Goal: Task Accomplishment & Management: Use online tool/utility

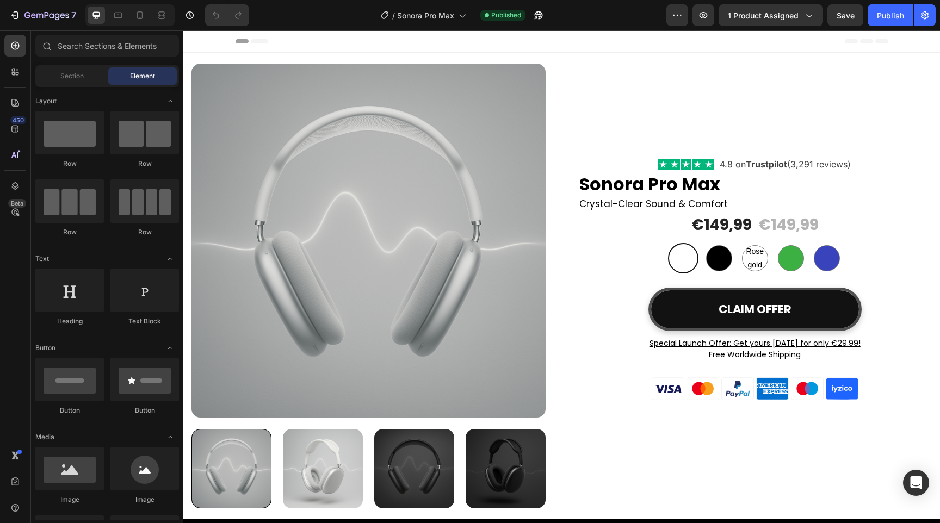
click at [691, 15] on div "Preview 1 product assigned Save Publish" at bounding box center [800, 15] width 269 height 22
click at [696, 15] on button "button" at bounding box center [703, 15] width 22 height 22
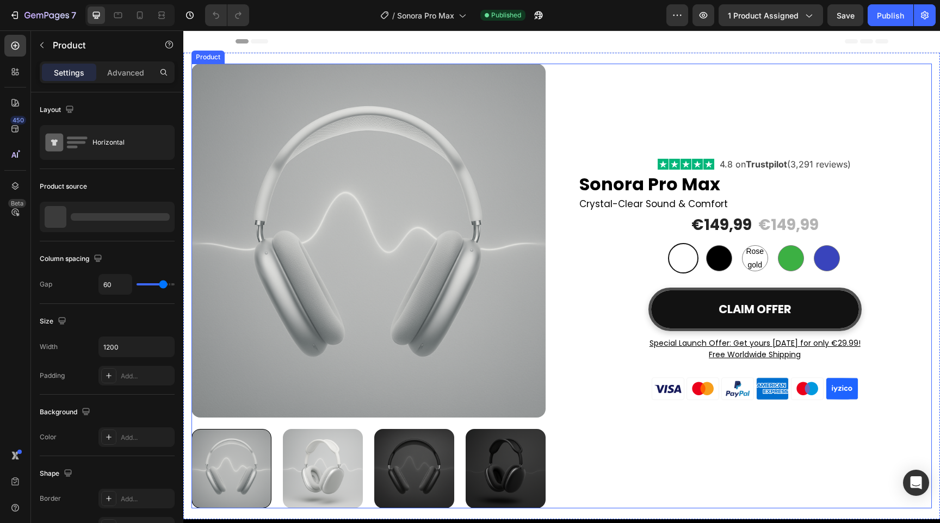
click at [669, 100] on div "Icon Icon Icon Icon Icon Icon List Hoz 4.8 on Trustpilot (3,291 reviews) Text b…" at bounding box center [755, 286] width 354 height 445
click at [666, 138] on div "Icon Icon Icon Icon Icon Icon List Hoz 4.8 on Trustpilot (3,291 reviews) Text b…" at bounding box center [755, 286] width 354 height 445
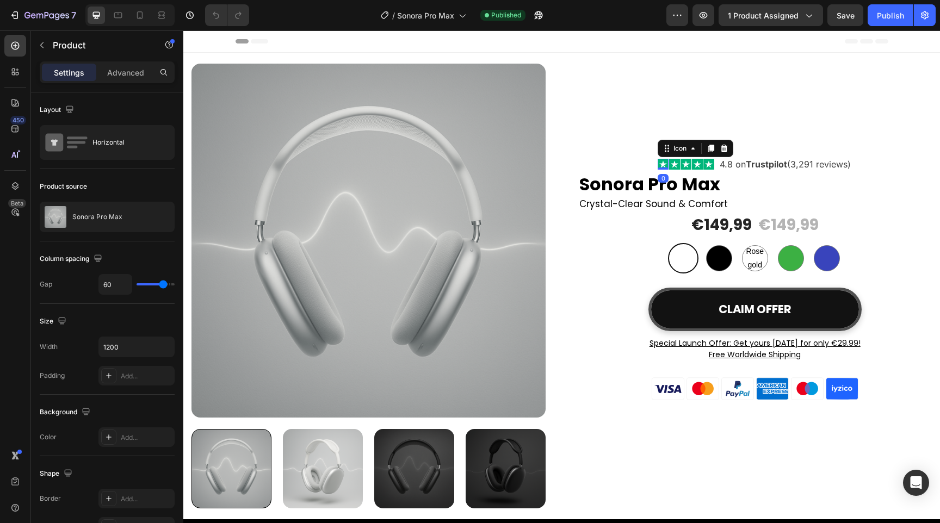
click at [658, 163] on icon at bounding box center [663, 164] width 11 height 11
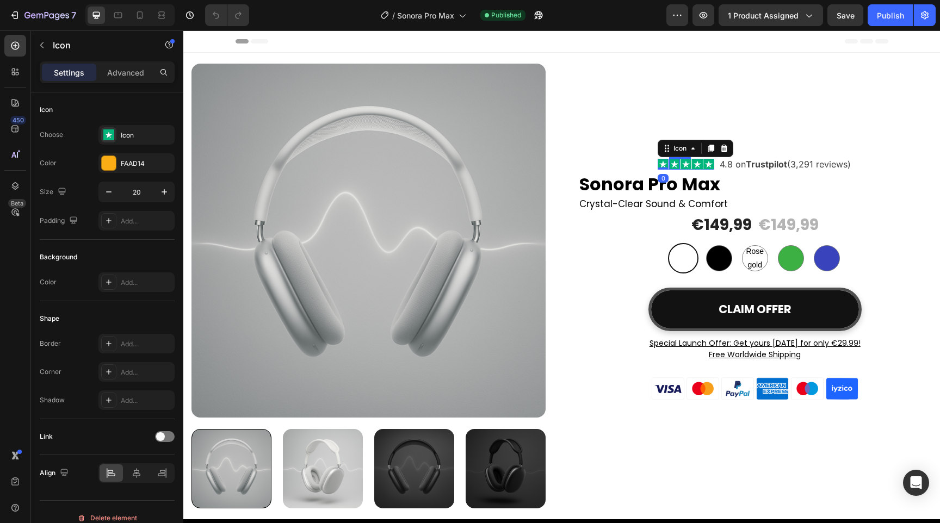
click at [669, 157] on div "Icon" at bounding box center [696, 148] width 76 height 17
click at [669, 146] on div "Icon" at bounding box center [679, 148] width 39 height 13
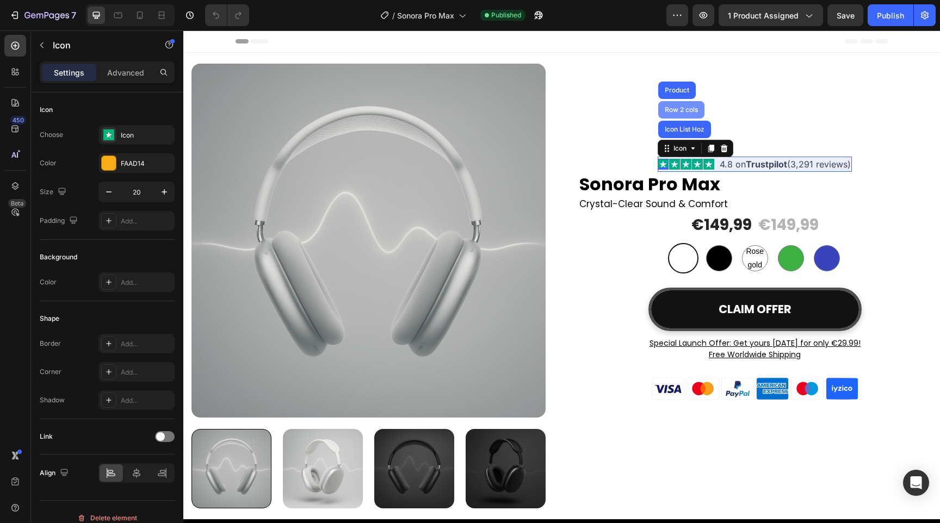
click at [671, 111] on div "Row 2 cols" at bounding box center [682, 110] width 38 height 7
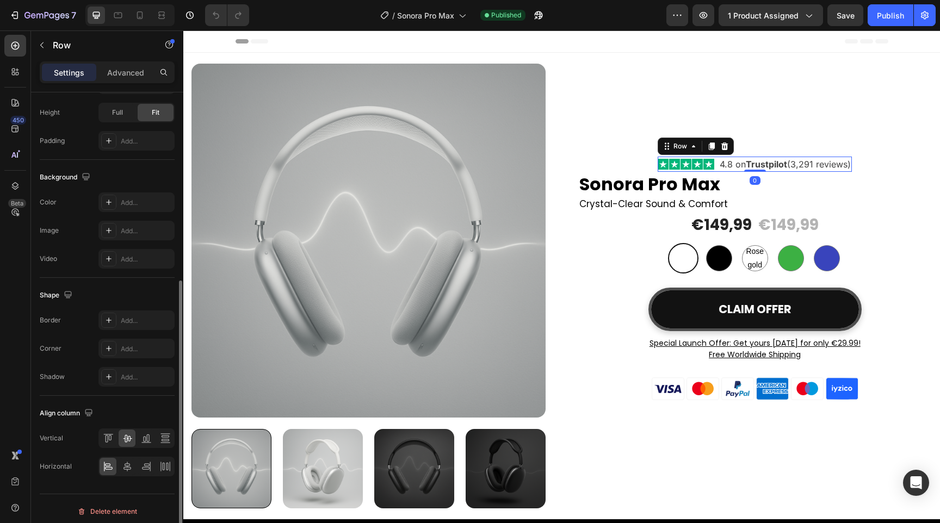
scroll to position [326, 0]
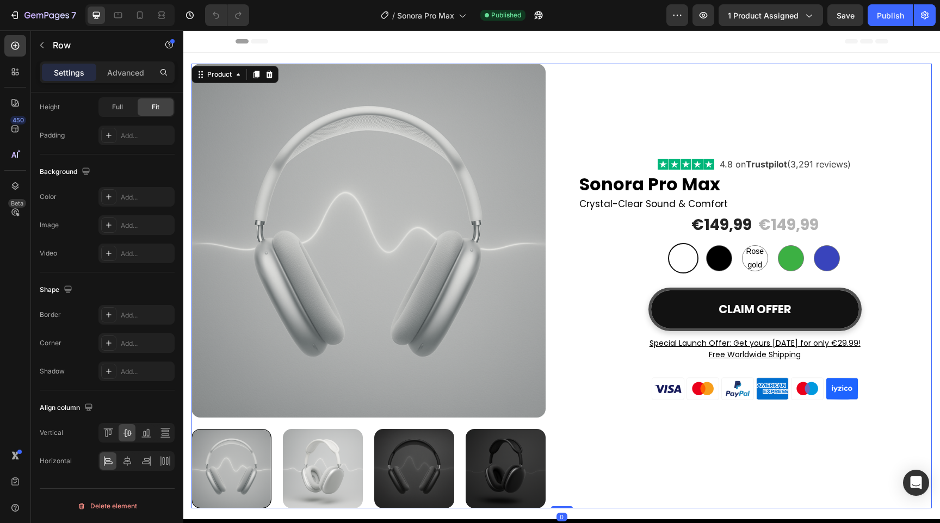
click at [635, 158] on div "Icon Icon Icon Icon Icon Icon List Hoz 4.8 on Trustpilot (3,291 reviews) Text b…" at bounding box center [755, 286] width 354 height 445
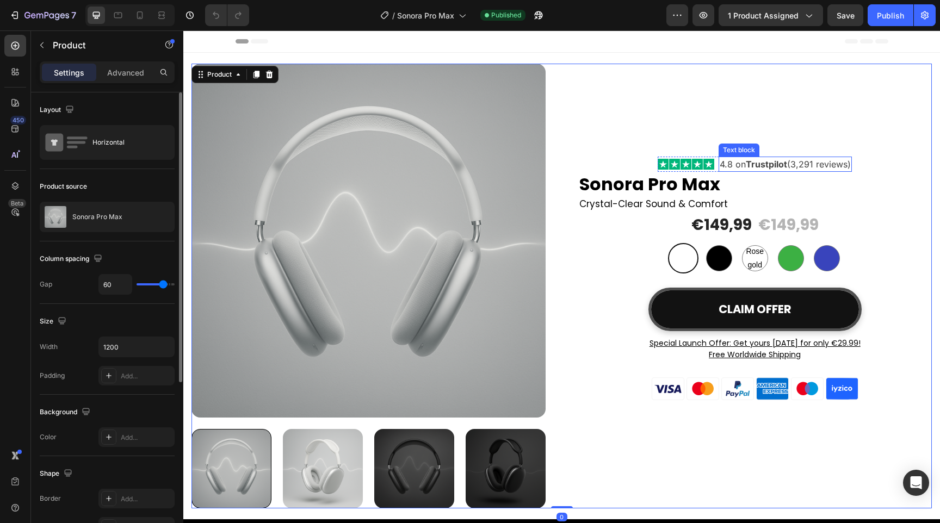
click at [720, 165] on p "4.8 on Trustpilot (3,291 reviews)" at bounding box center [785, 164] width 131 height 13
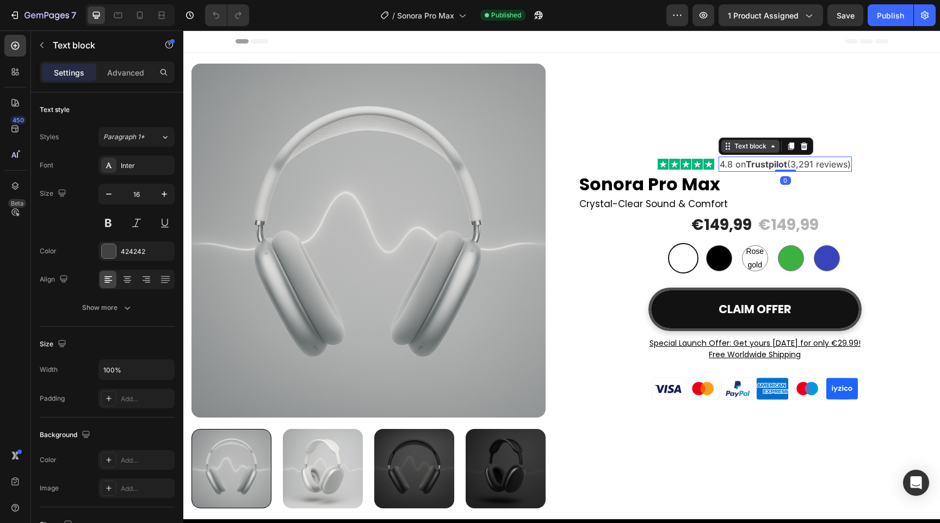
click at [733, 149] on div "Text block" at bounding box center [750, 146] width 36 height 10
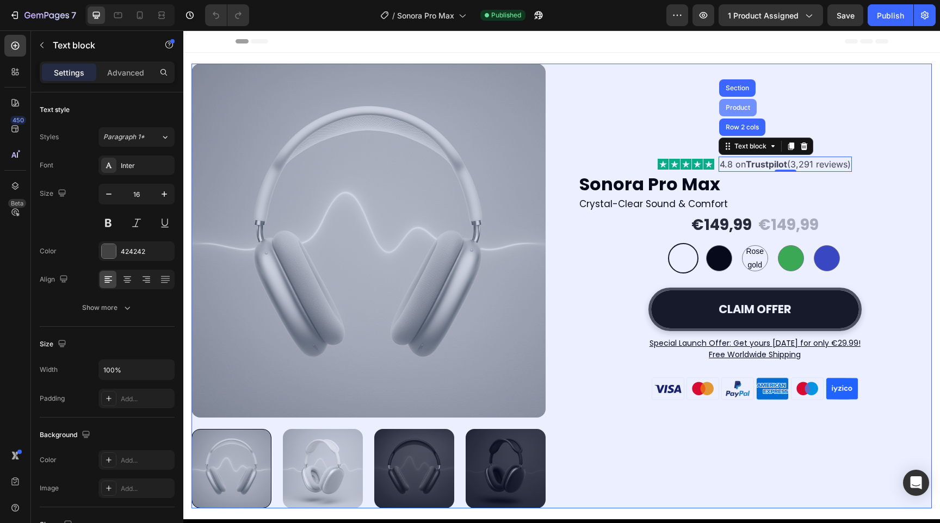
click at [732, 109] on div "Product" at bounding box center [737, 107] width 29 height 7
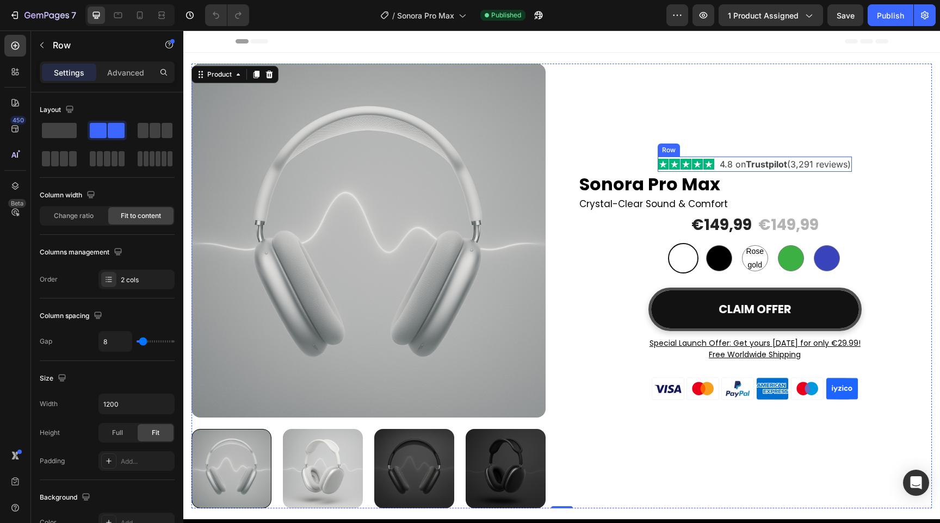
click at [715, 168] on div "Icon Icon Icon Icon Icon Icon List Hoz 4.8 on Trustpilot (3,291 reviews) Text b…" at bounding box center [755, 164] width 194 height 15
click at [684, 143] on div "Row" at bounding box center [680, 146] width 18 height 10
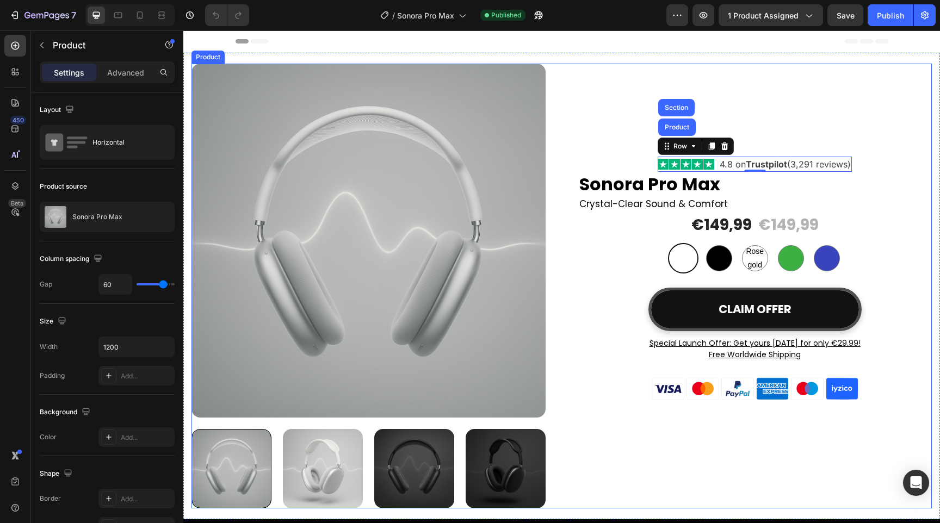
click at [636, 164] on div "Icon Icon Icon Icon Icon Icon List Hoz 4.8 on Trustpilot (3,291 reviews) Text b…" at bounding box center [755, 286] width 354 height 445
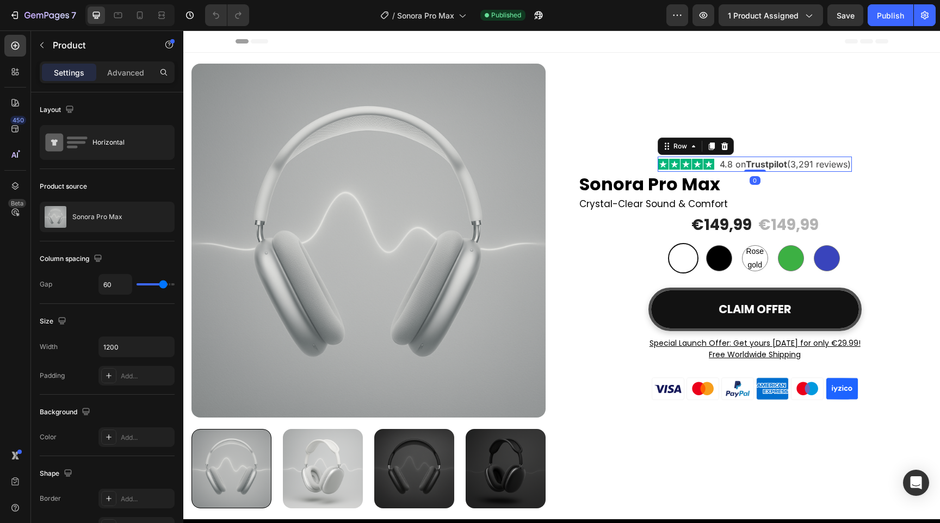
click at [714, 164] on div "Icon Icon Icon Icon Icon Icon List Hoz 4.8 on Trustpilot (3,291 reviews) Text b…" at bounding box center [755, 164] width 194 height 15
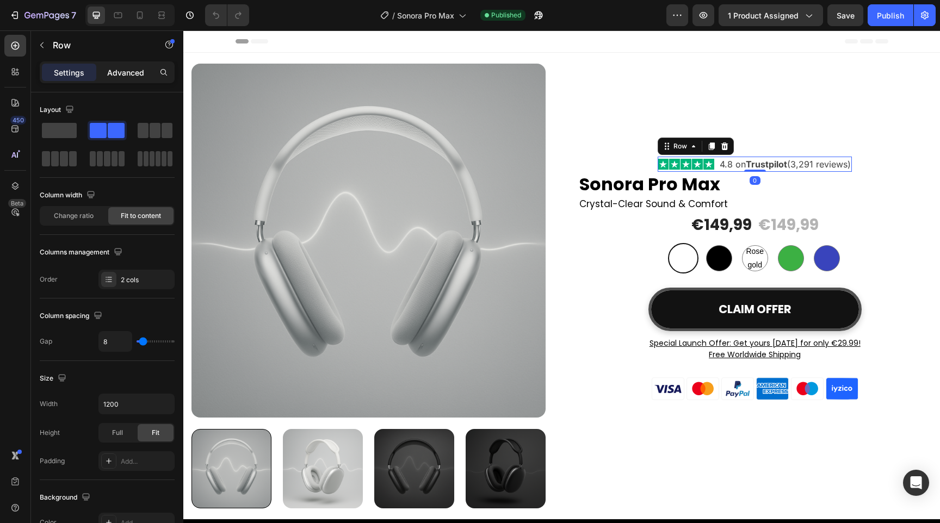
click at [123, 71] on p "Advanced" at bounding box center [125, 72] width 37 height 11
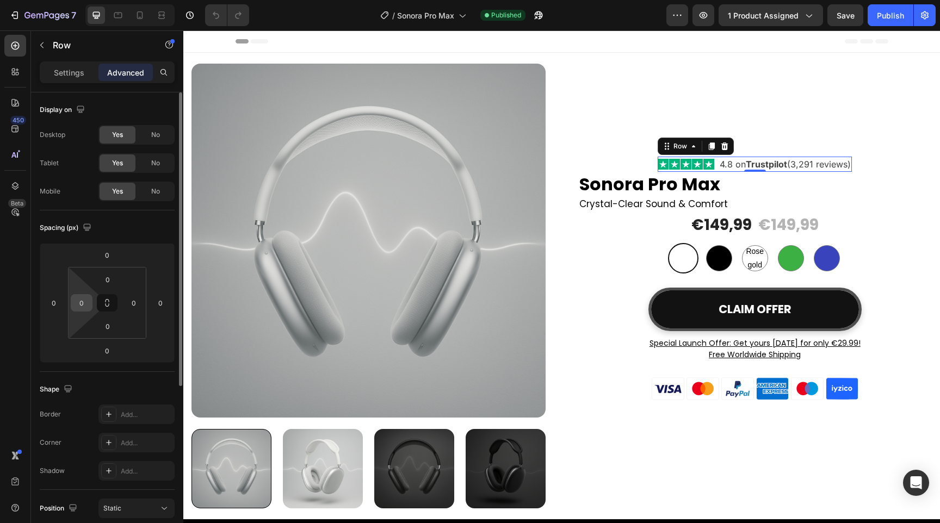
click at [82, 305] on input "0" at bounding box center [81, 303] width 16 height 16
click at [56, 295] on input "0" at bounding box center [54, 303] width 16 height 16
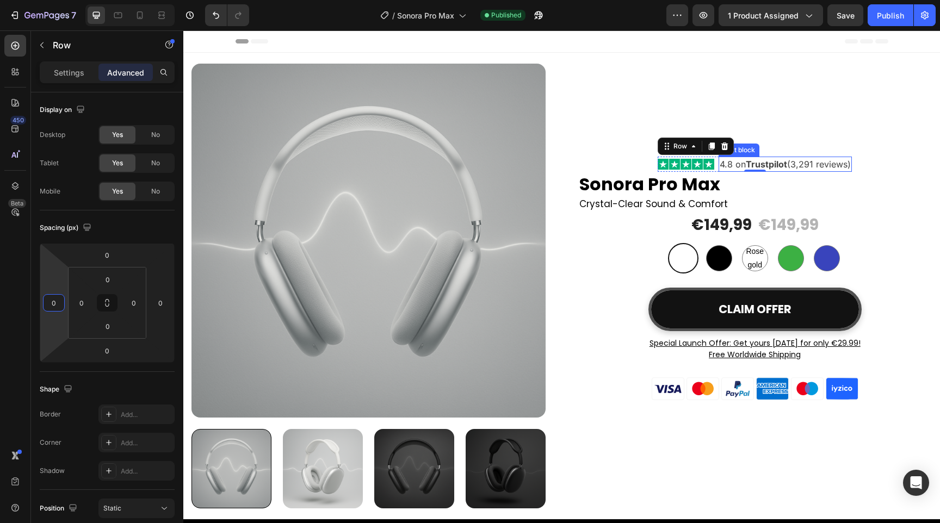
click at [732, 147] on div "Text block" at bounding box center [739, 150] width 36 height 10
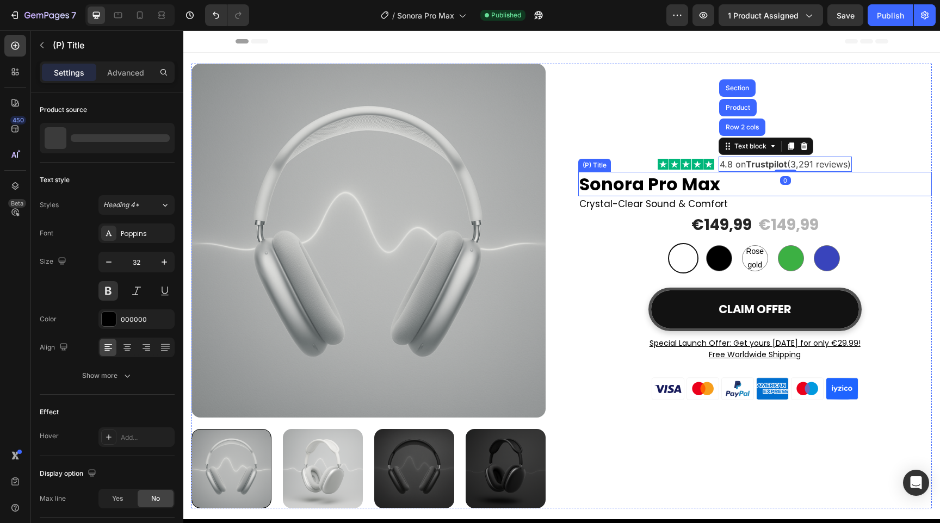
click at [663, 185] on h2 "Sonora Pro Max" at bounding box center [755, 184] width 354 height 25
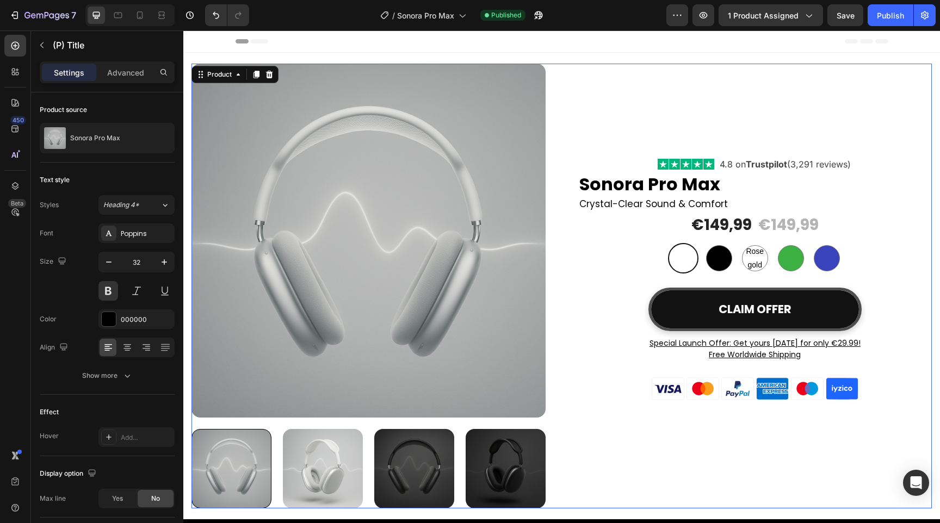
click at [857, 143] on div "Icon Icon Icon Icon Icon Icon List Hoz 4.8 on Trustpilot (3,291 reviews) Text b…" at bounding box center [755, 286] width 354 height 445
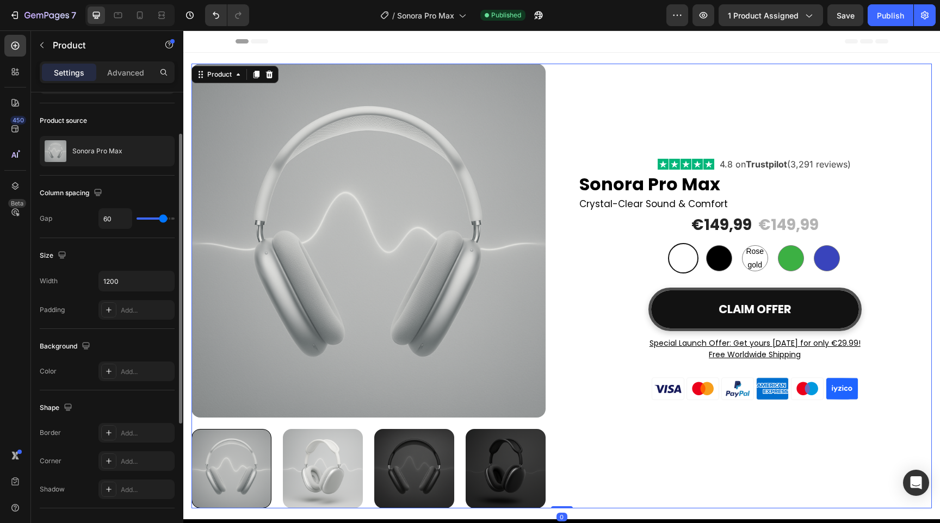
scroll to position [274, 0]
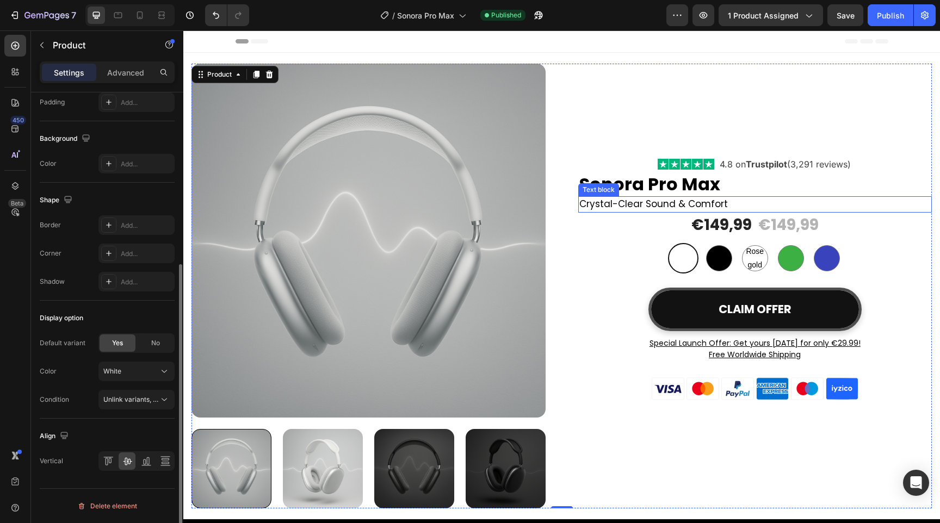
click at [659, 199] on p "Crystal-Clear Sound & Comfort" at bounding box center [755, 204] width 352 height 14
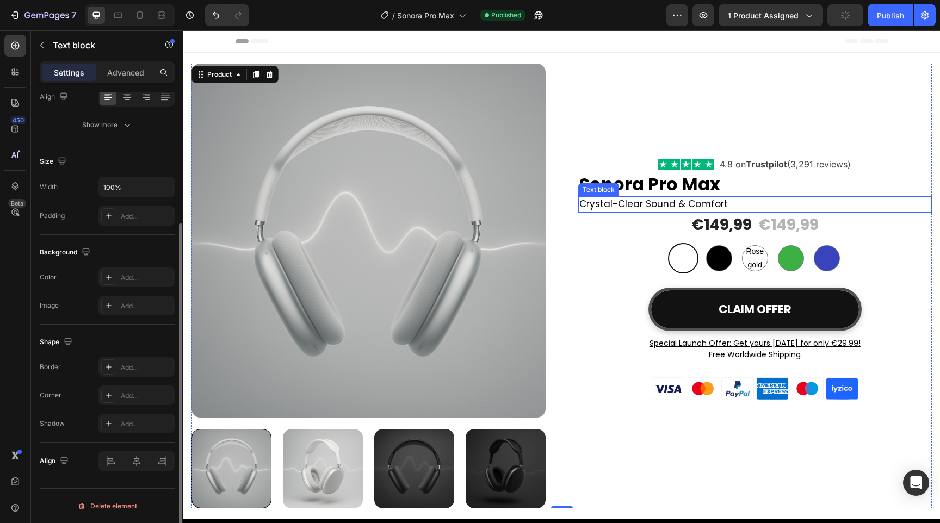
scroll to position [0, 0]
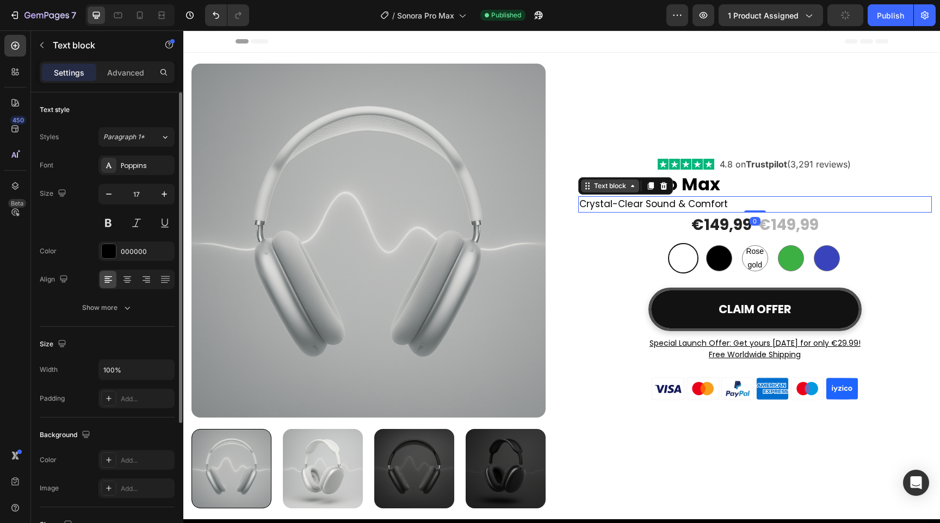
click at [613, 189] on div "Text block" at bounding box center [610, 186] width 36 height 10
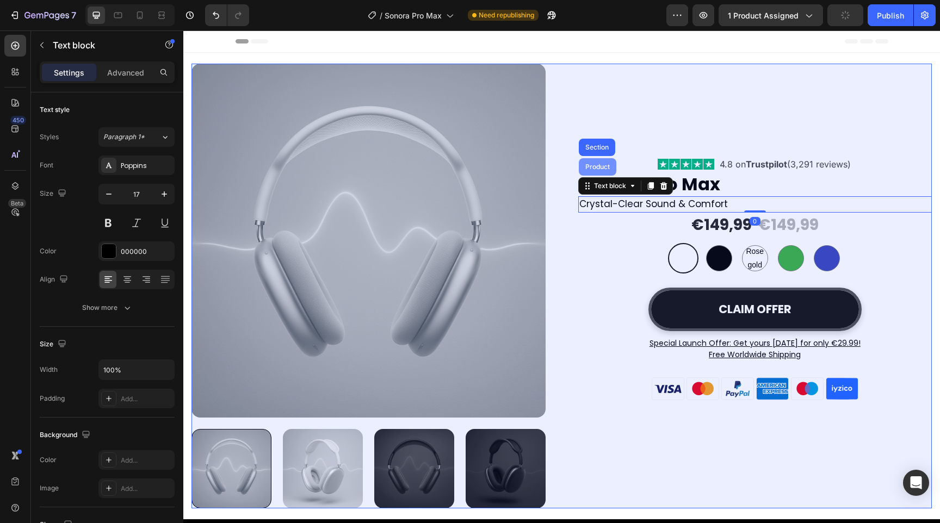
click at [611, 169] on div "Product" at bounding box center [597, 167] width 29 height 7
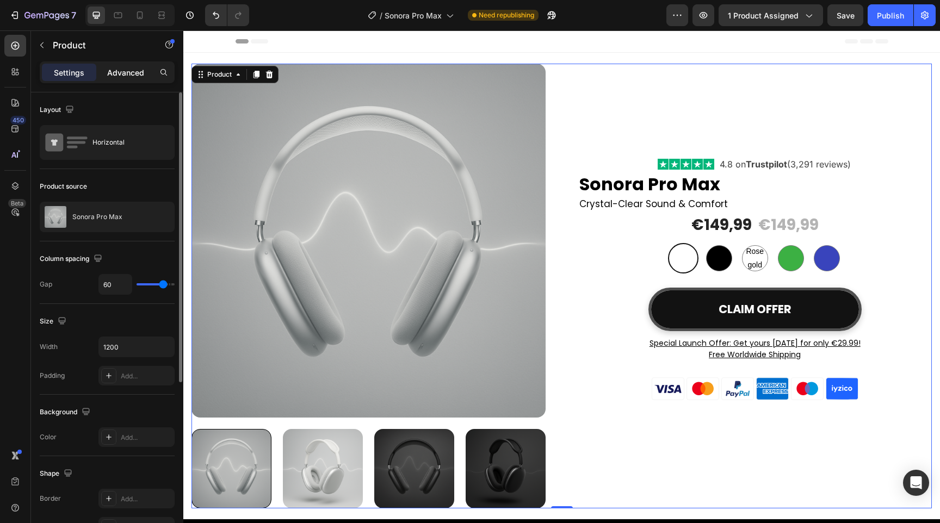
click at [124, 72] on p "Advanced" at bounding box center [125, 72] width 37 height 11
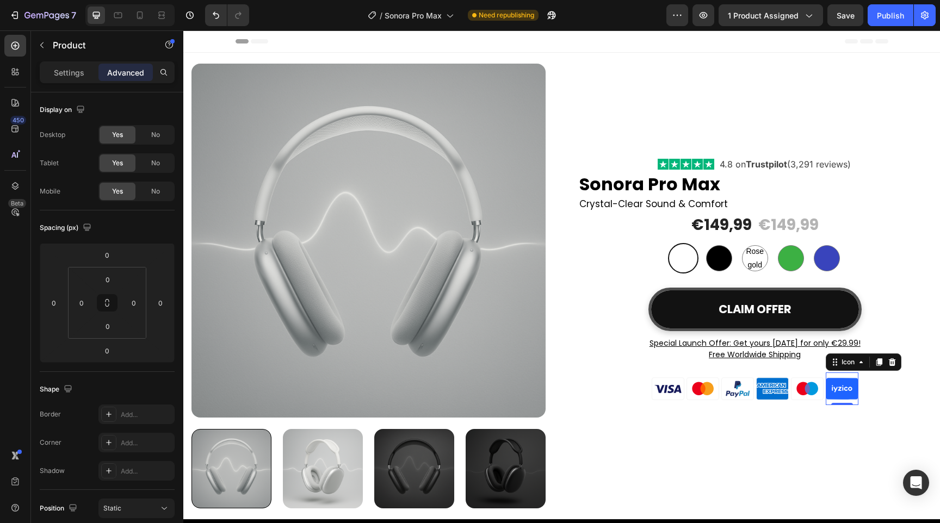
click at [846, 373] on icon at bounding box center [842, 389] width 33 height 33
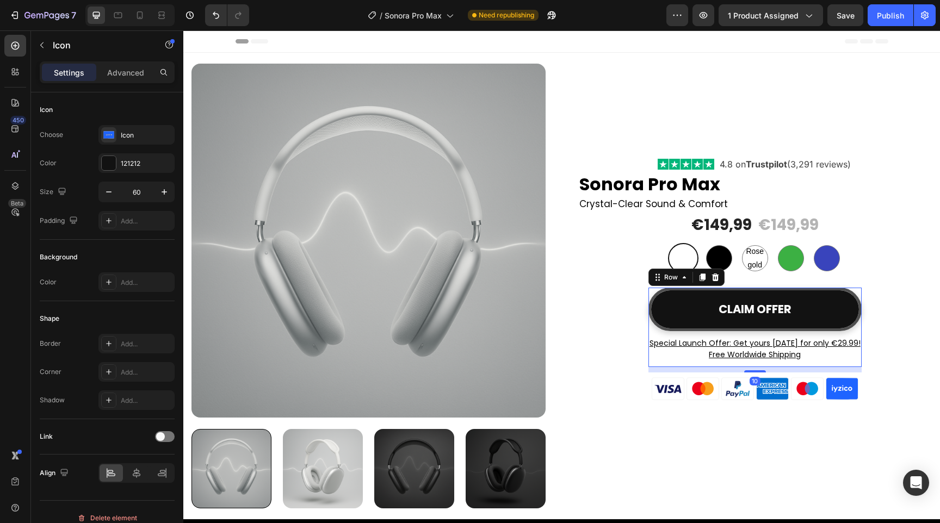
click at [778, 365] on div "CLAIM OFFER Add to Cart Special Launch Offer: Get yours [DATE] for only €29.99!…" at bounding box center [754, 327] width 213 height 79
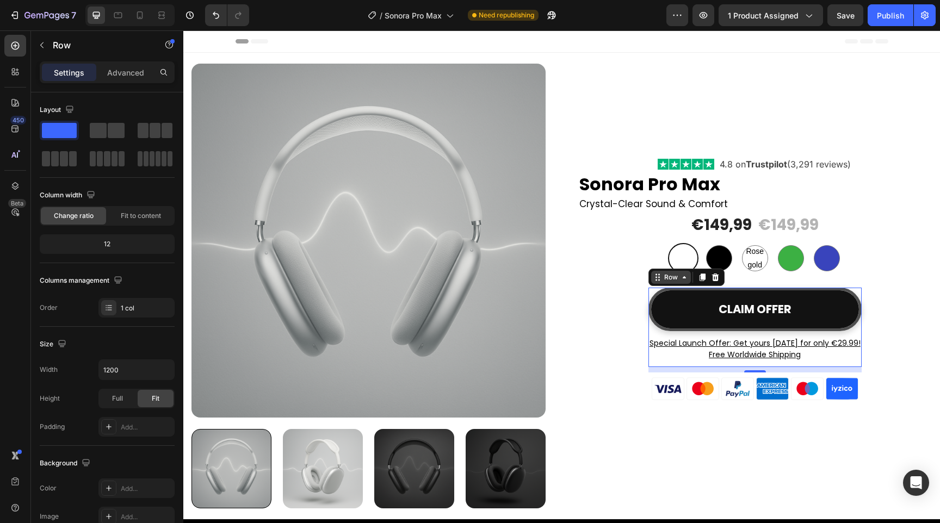
click at [672, 276] on div "Row" at bounding box center [671, 278] width 18 height 10
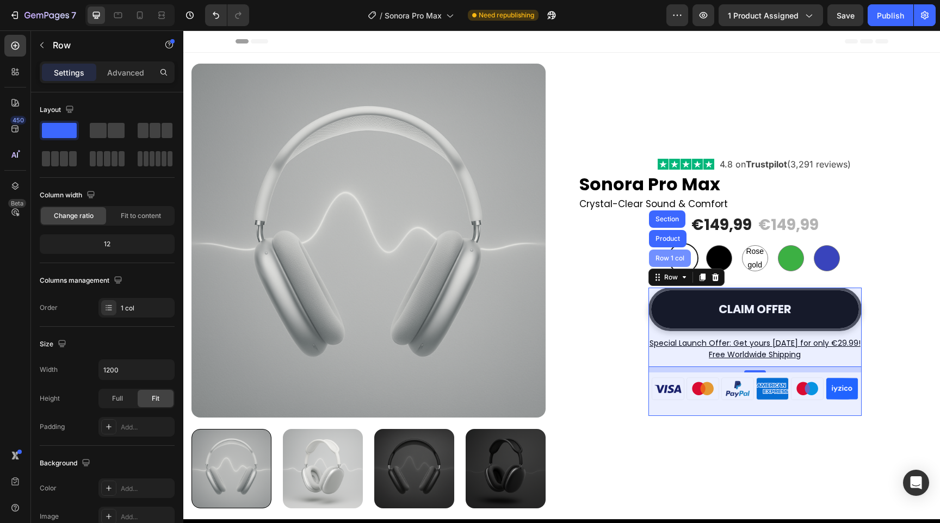
click at [673, 262] on div "Row 1 col" at bounding box center [670, 258] width 42 height 17
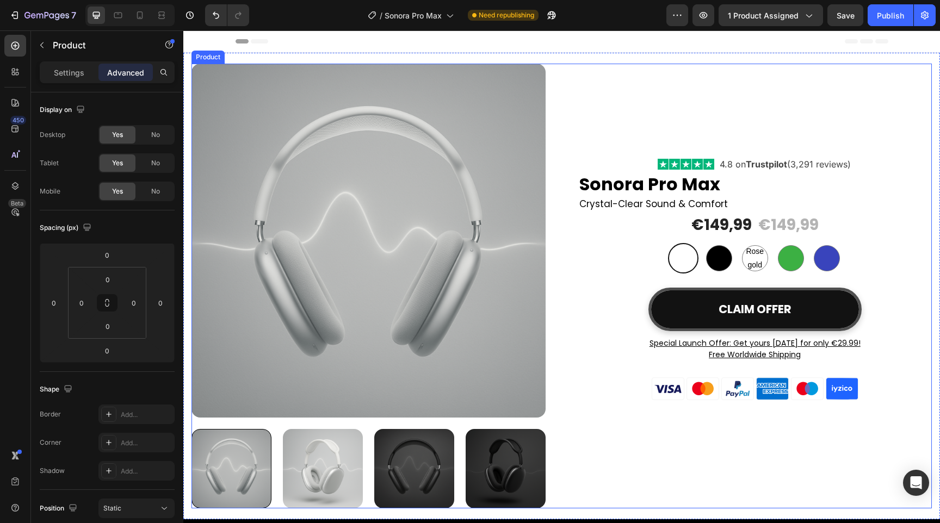
click at [578, 290] on div "Icon Icon Icon Icon Icon Icon List Hoz 4.8 on Trustpilot (3,291 reviews) Text b…" at bounding box center [755, 286] width 354 height 445
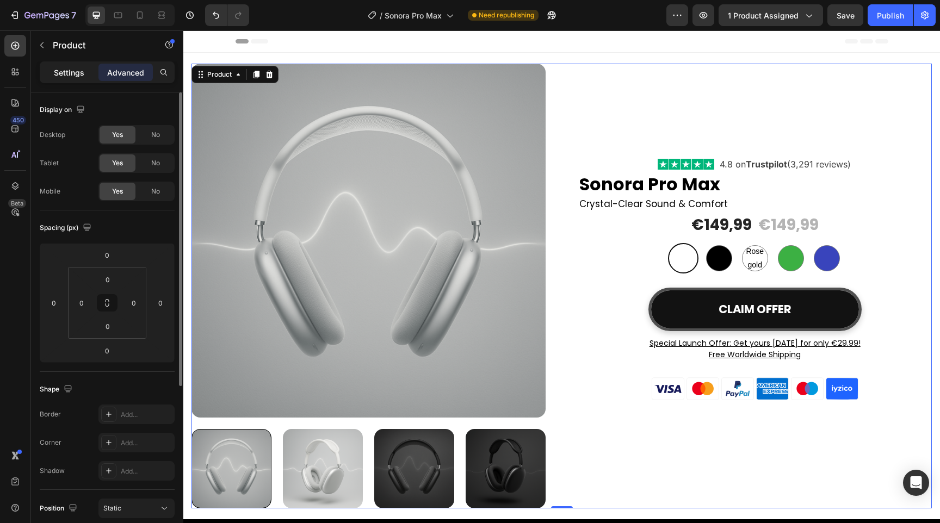
click at [78, 69] on p "Settings" at bounding box center [69, 72] width 30 height 11
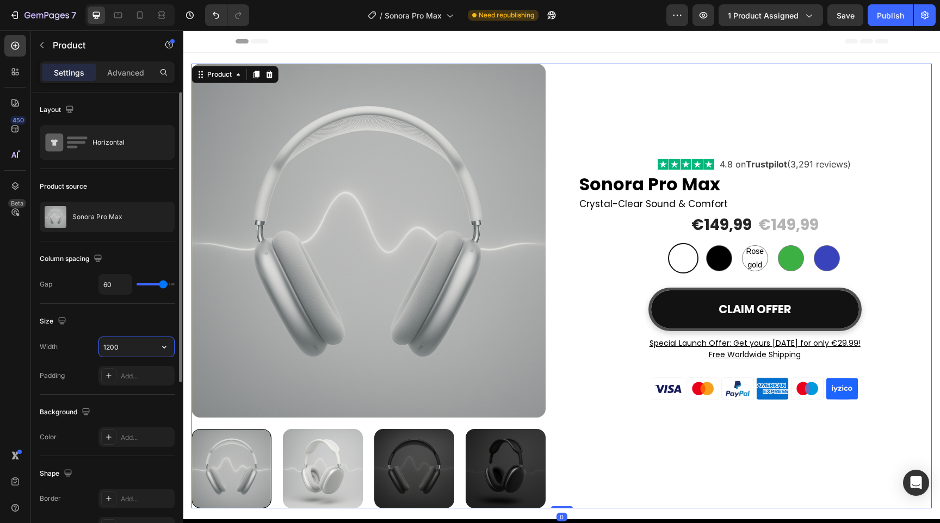
click at [141, 352] on input "1200" at bounding box center [136, 347] width 75 height 20
click at [165, 349] on icon "button" at bounding box center [164, 347] width 11 height 11
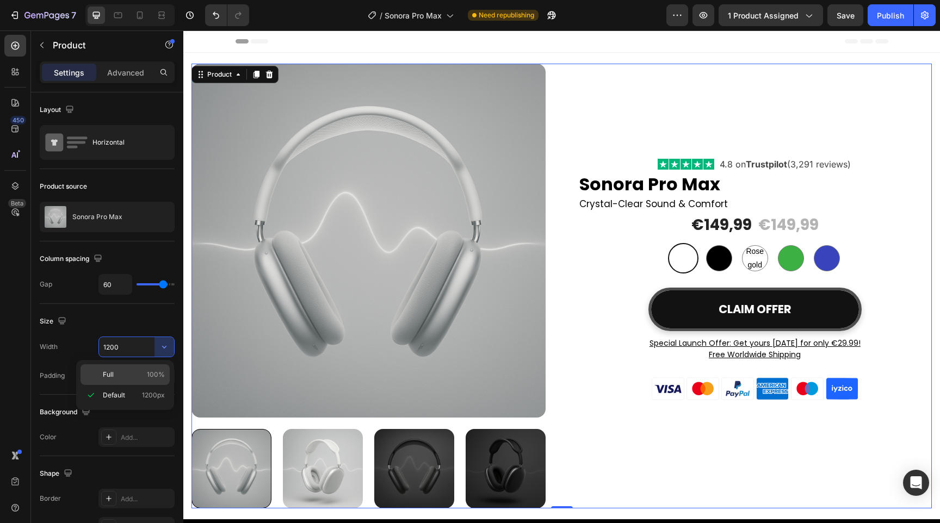
click at [150, 373] on span "100%" at bounding box center [156, 375] width 18 height 10
type input "100%"
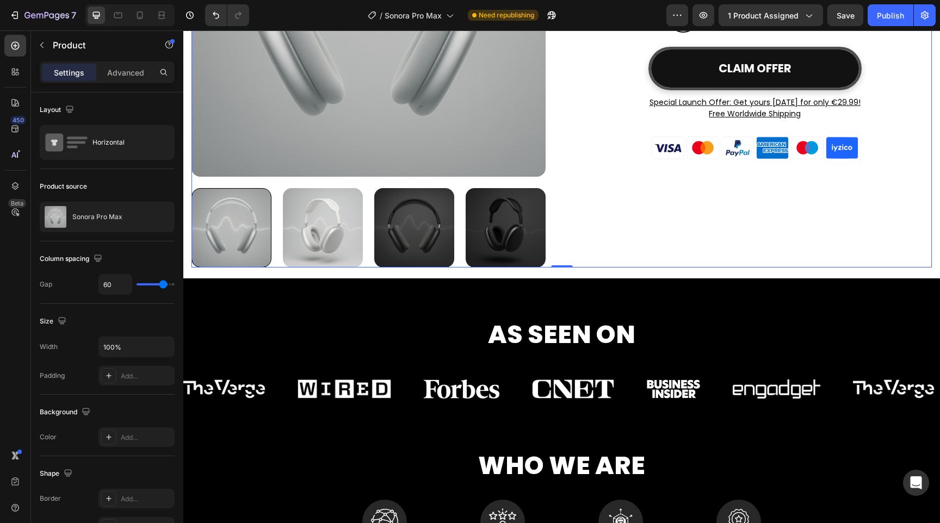
scroll to position [258, 0]
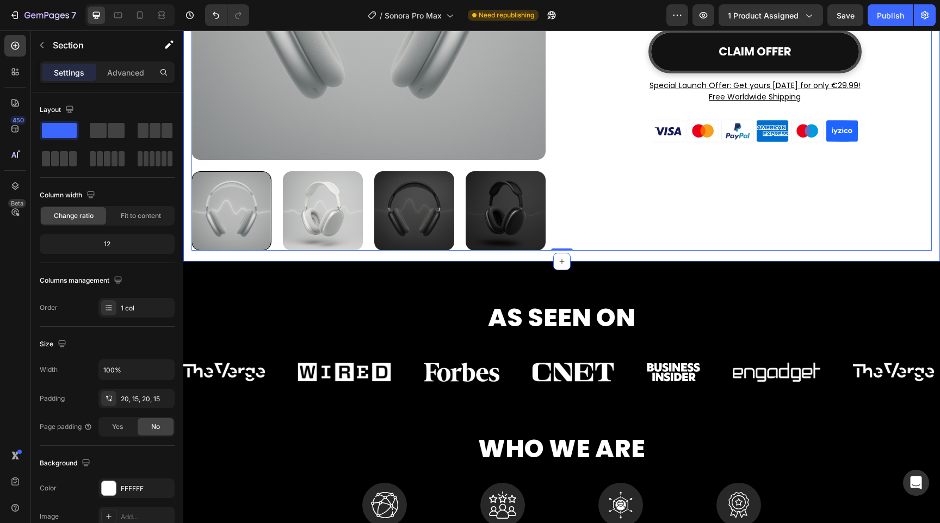
click at [587, 252] on div "Product Images Icon Icon Icon Icon Icon Icon List Hoz 4.8 on Trustpilot (3,291 …" at bounding box center [561, 28] width 757 height 467
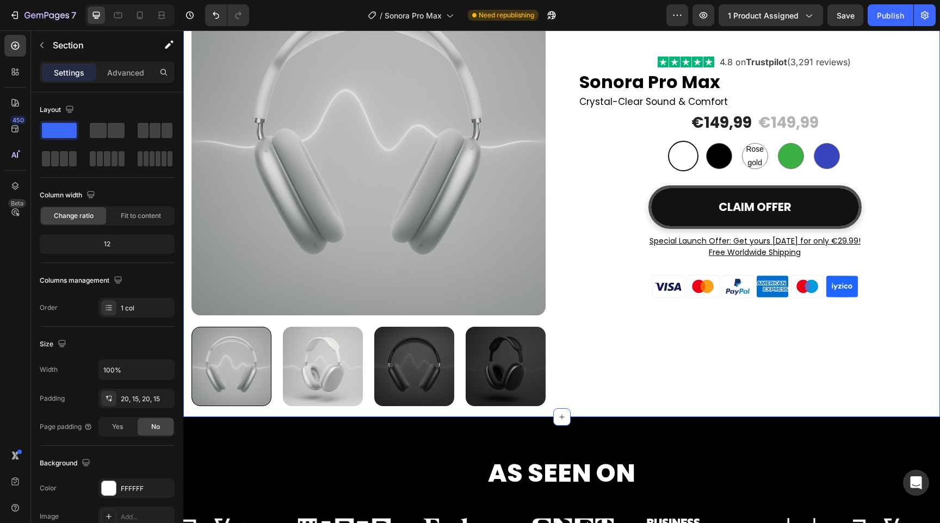
scroll to position [0, 0]
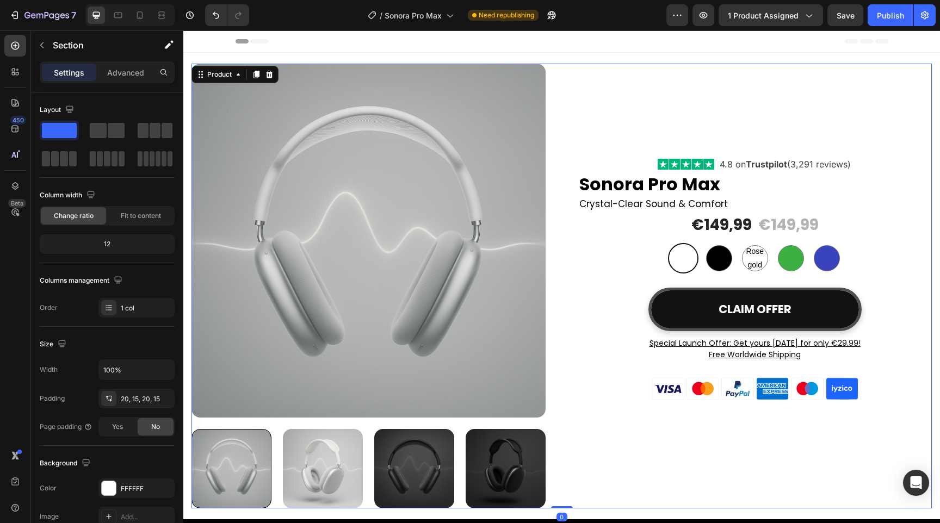
click at [574, 278] on div "Product Images Icon Icon Icon Icon Icon Icon List Hoz 4.8 on Trustpilot (3,291 …" at bounding box center [561, 286] width 740 height 445
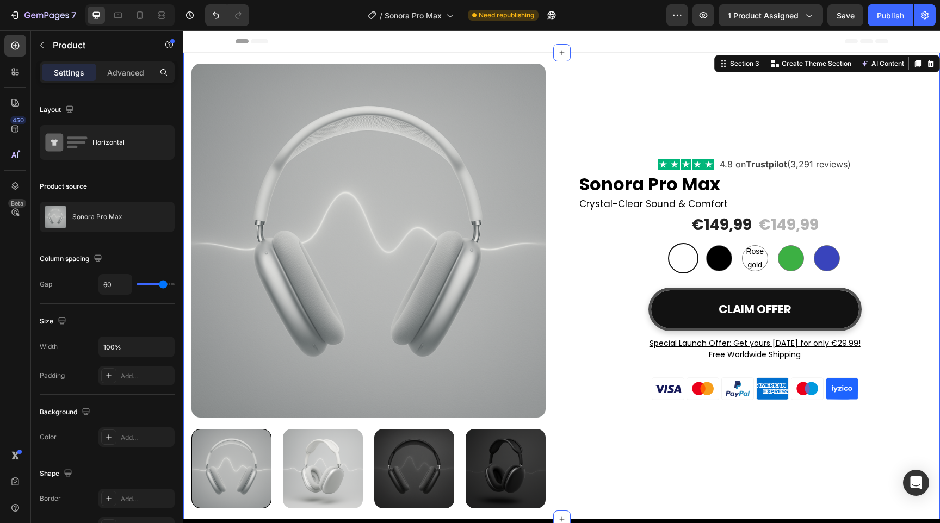
click at [581, 519] on div "Product Images Icon Icon Icon Icon Icon Icon List Hoz 4.8 on Trustpilot (3,291 …" at bounding box center [561, 286] width 757 height 467
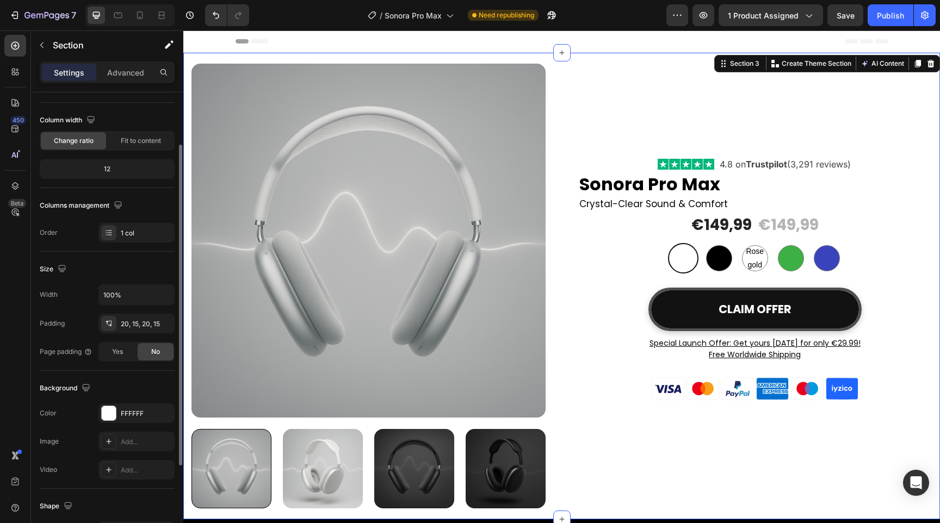
scroll to position [53, 0]
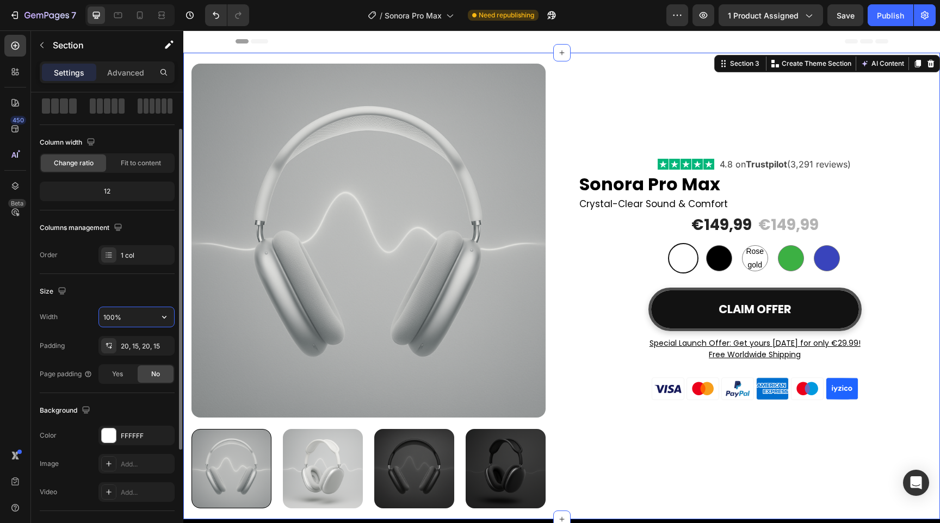
click at [129, 312] on input "100%" at bounding box center [136, 317] width 75 height 20
click at [156, 300] on div "Size Width 100% Padding 20, 15, 20, 15 Page padding Yes No" at bounding box center [107, 333] width 135 height 119
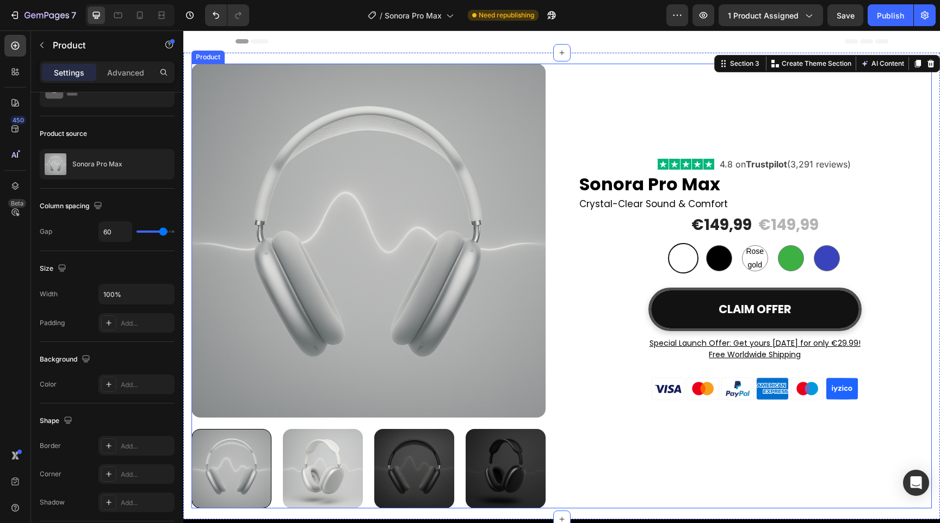
click at [567, 263] on div "Product Images Icon Icon Icon Icon Icon Icon List Hoz 4.8 on Trustpilot (3,291 …" at bounding box center [561, 286] width 740 height 445
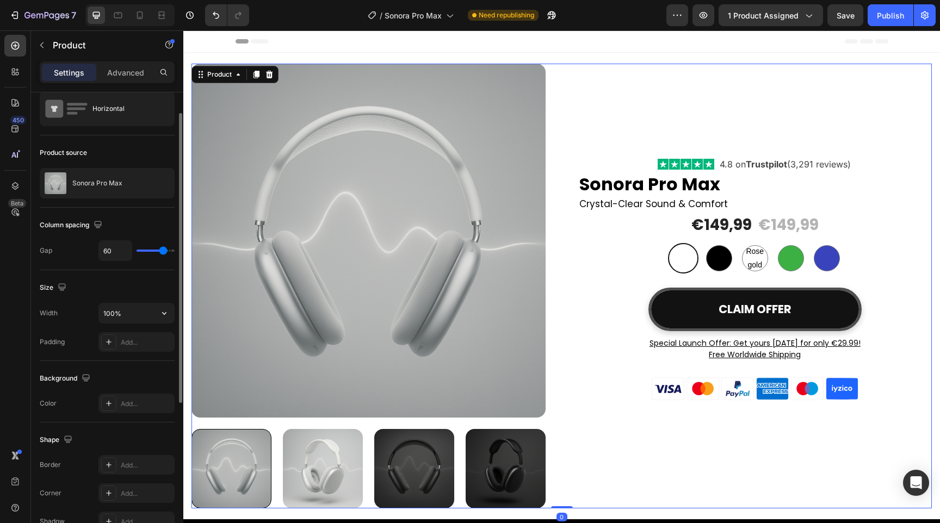
scroll to position [89, 0]
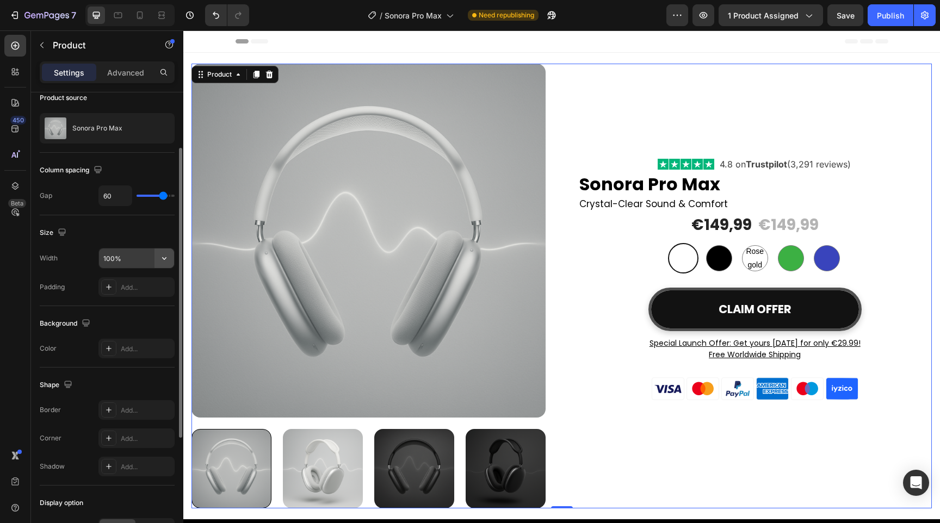
click at [162, 257] on icon "button" at bounding box center [164, 258] width 11 height 11
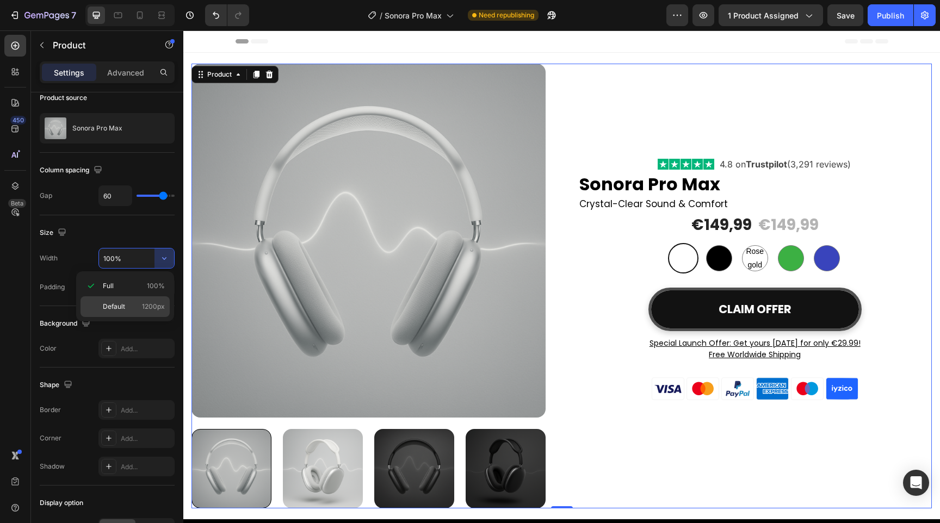
click at [148, 305] on span "1200px" at bounding box center [153, 307] width 23 height 10
type input "1200"
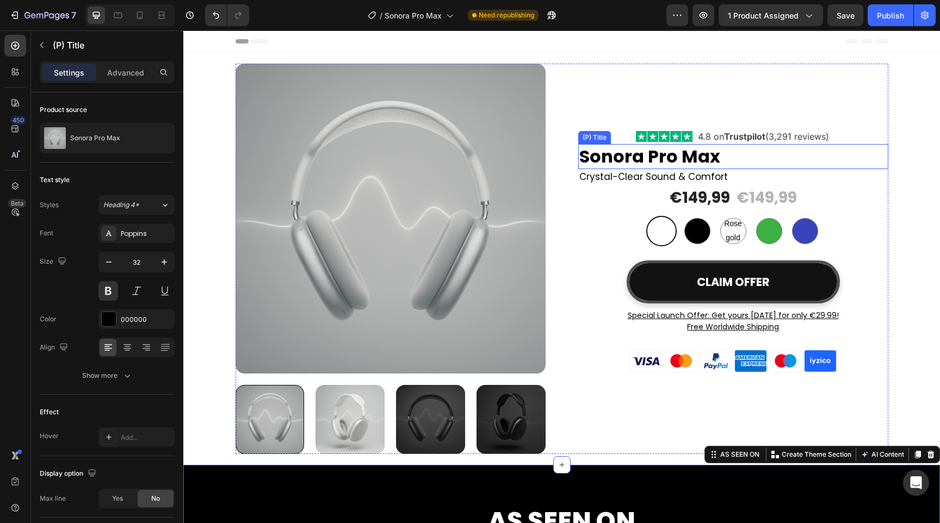
click at [792, 151] on h2 "Sonora Pro Max" at bounding box center [733, 156] width 310 height 25
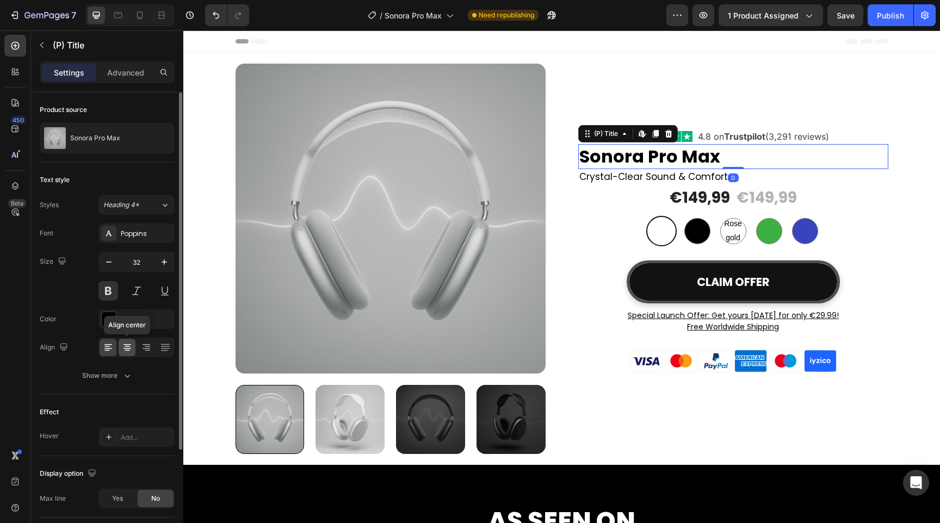
click at [126, 346] on icon at bounding box center [127, 347] width 11 height 11
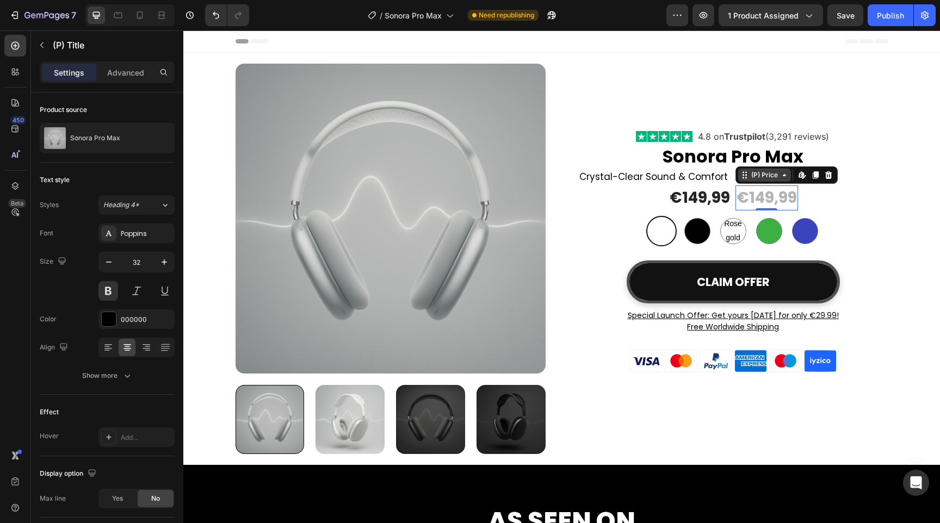
click at [747, 176] on div "(P) Price" at bounding box center [764, 175] width 53 height 13
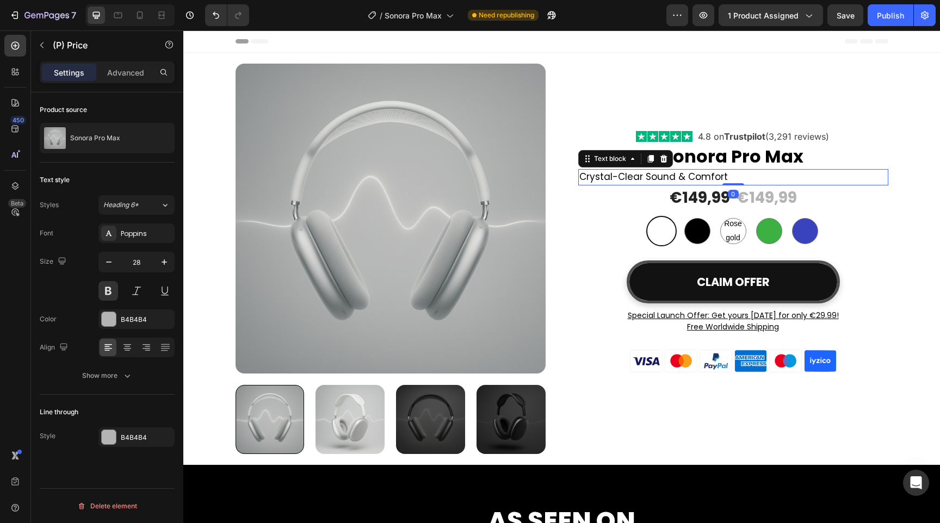
click at [694, 177] on p "Crystal-Clear Sound & Comfort" at bounding box center [733, 177] width 308 height 14
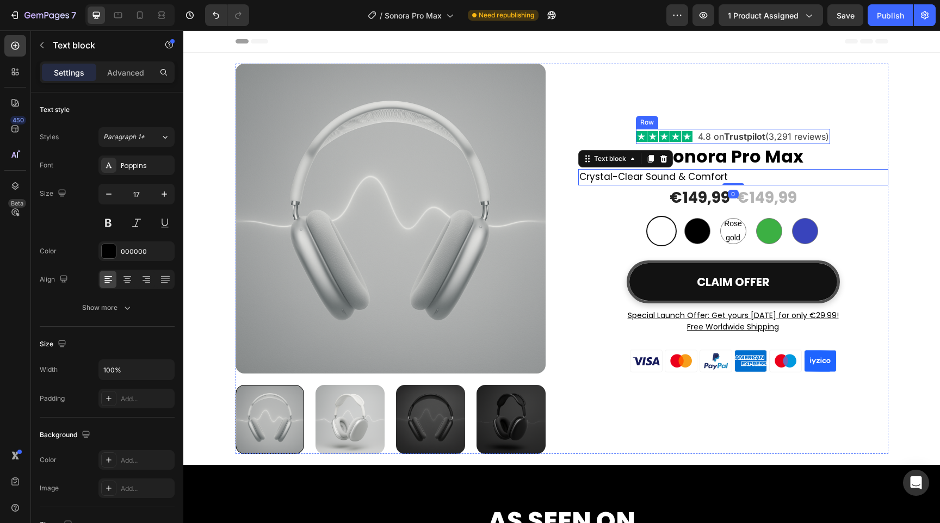
click at [691, 134] on div "Icon Icon Icon Icon Icon Icon List Hoz 4.8 on Trustpilot (3,291 reviews) Text b…" at bounding box center [733, 136] width 194 height 15
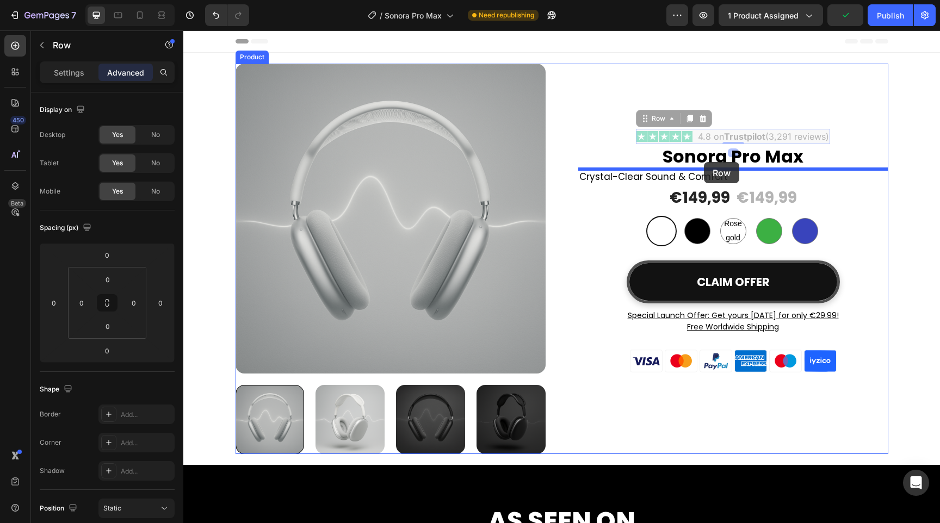
drag, startPoint x: 691, startPoint y: 135, endPoint x: 704, endPoint y: 162, distance: 30.2
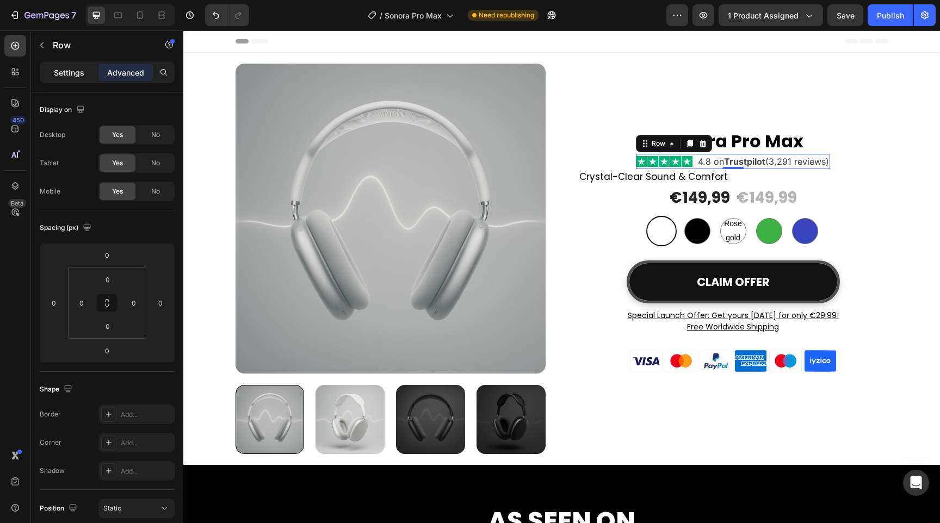
click at [67, 78] on div "Settings" at bounding box center [69, 72] width 54 height 17
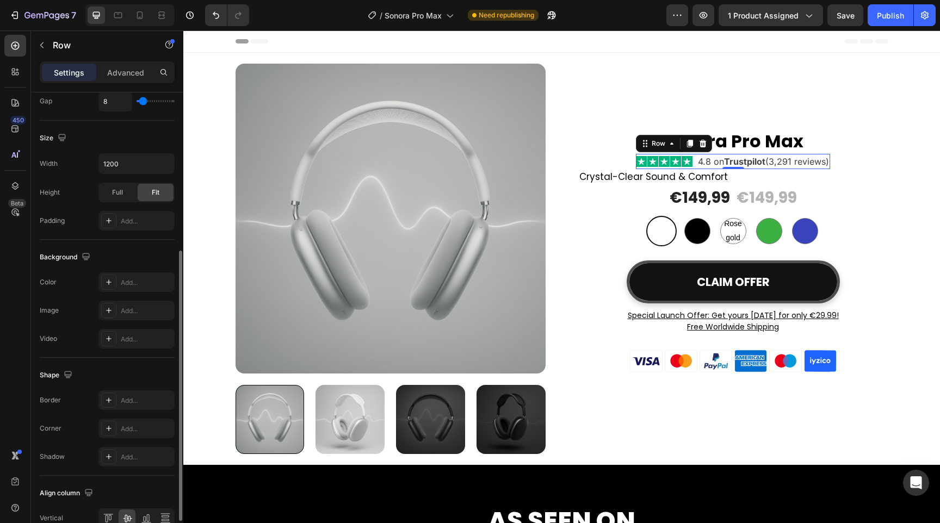
scroll to position [326, 0]
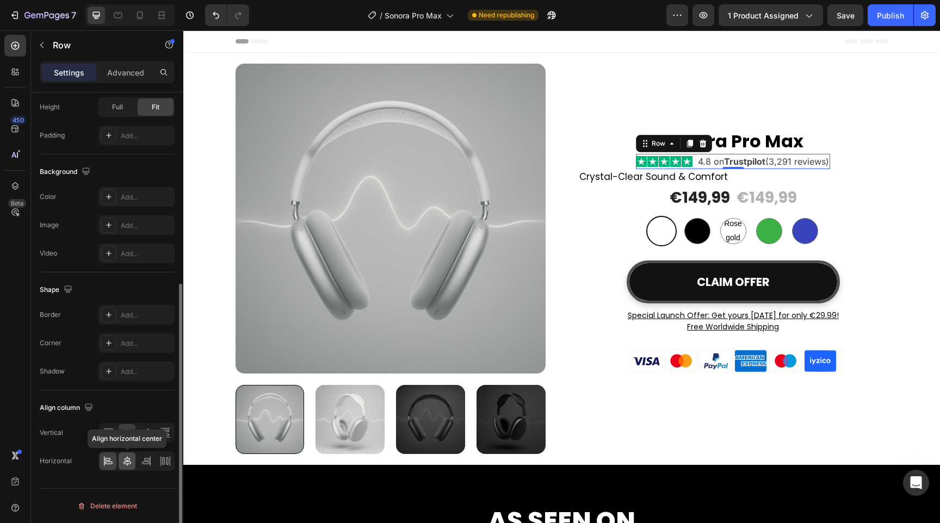
click at [126, 467] on div at bounding box center [127, 461] width 17 height 17
click at [104, 463] on icon at bounding box center [104, 461] width 1 height 10
click at [104, 425] on div at bounding box center [108, 432] width 17 height 17
click at [121, 431] on div at bounding box center [127, 432] width 17 height 17
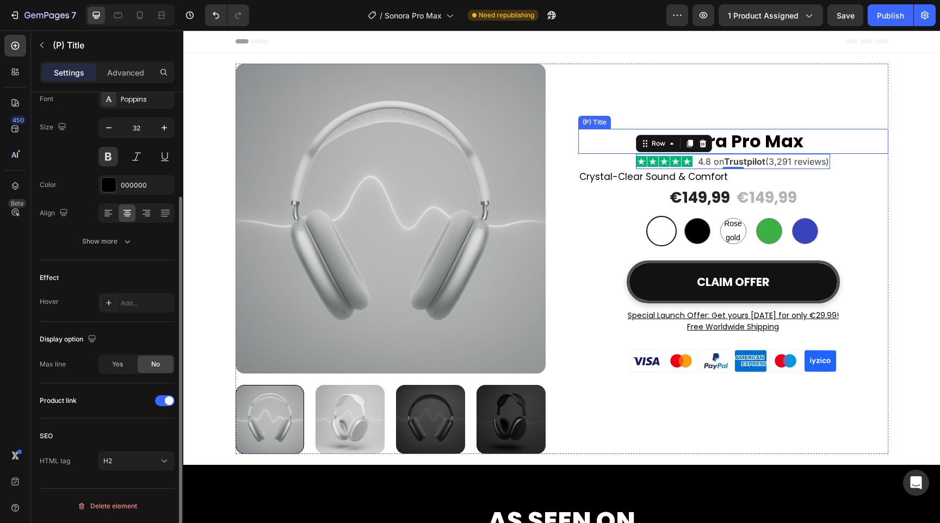
click at [769, 143] on h2 "Sonora Pro Max" at bounding box center [733, 141] width 310 height 25
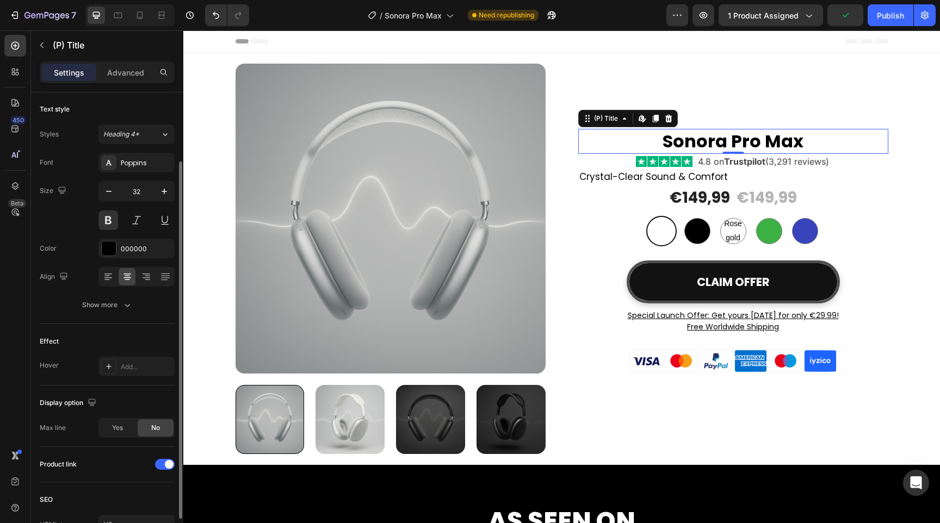
scroll to position [0, 0]
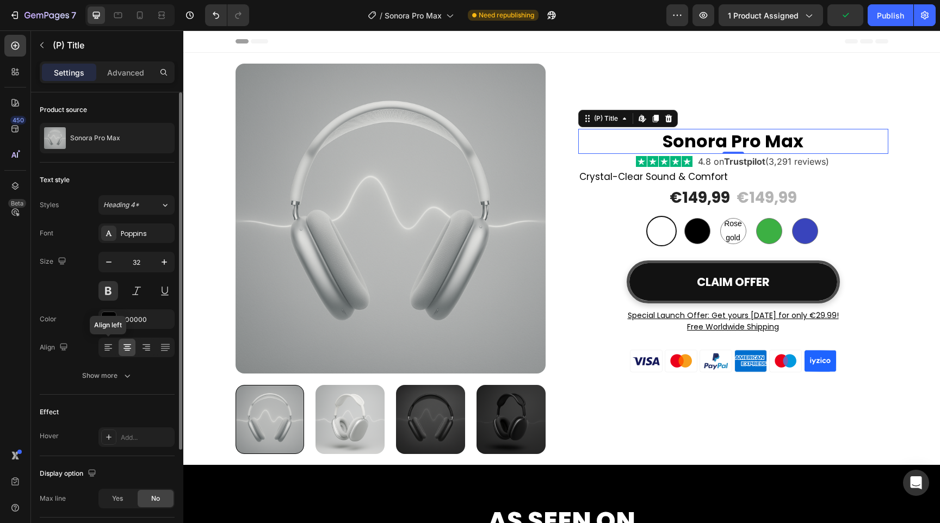
click at [109, 337] on div "Font Poppins Size 32 Color 000000 Align Align left Show more" at bounding box center [107, 305] width 135 height 162
click at [108, 344] on icon at bounding box center [108, 347] width 11 height 11
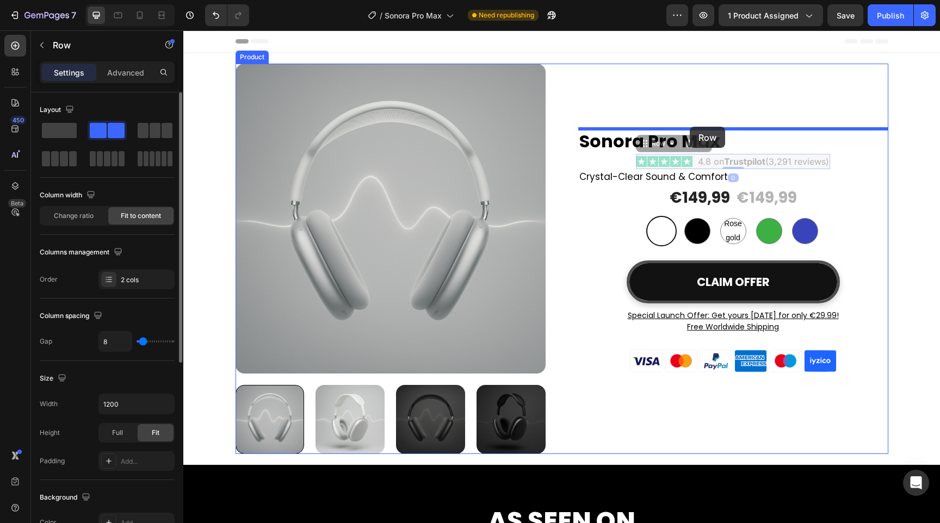
drag, startPoint x: 691, startPoint y: 160, endPoint x: 690, endPoint y: 127, distance: 33.2
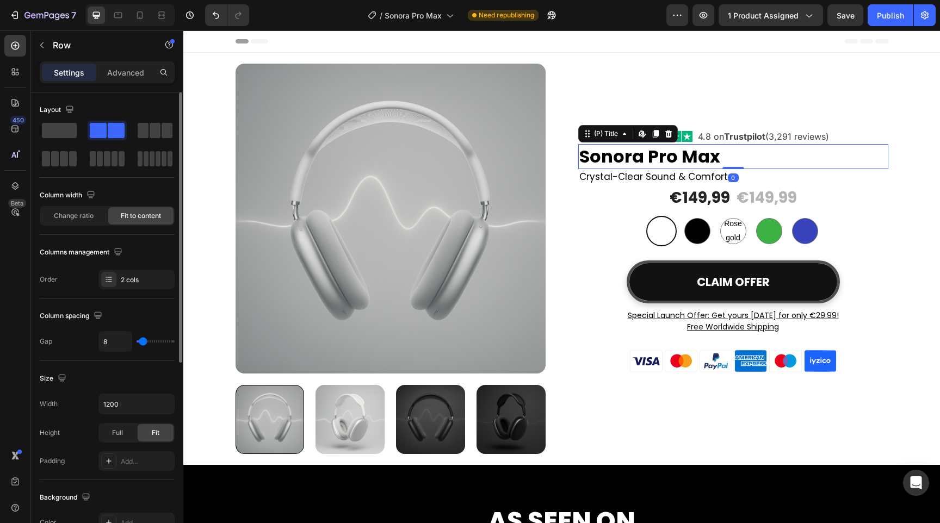
click at [876, 147] on h2 "Sonora Pro Max" at bounding box center [733, 156] width 310 height 25
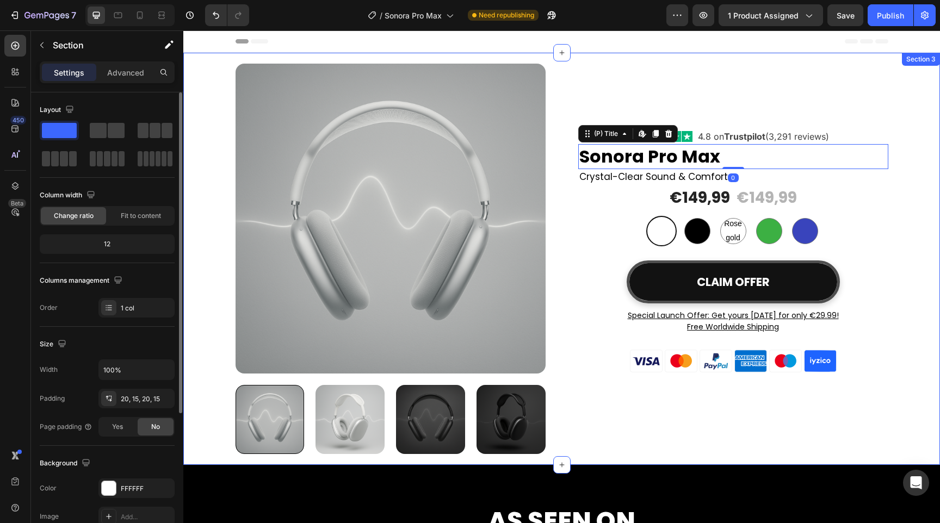
click at [920, 204] on div "Product Images Icon Icon Icon Icon Icon Icon List Hoz 4.8 on Trustpilot (3,291 …" at bounding box center [561, 259] width 740 height 391
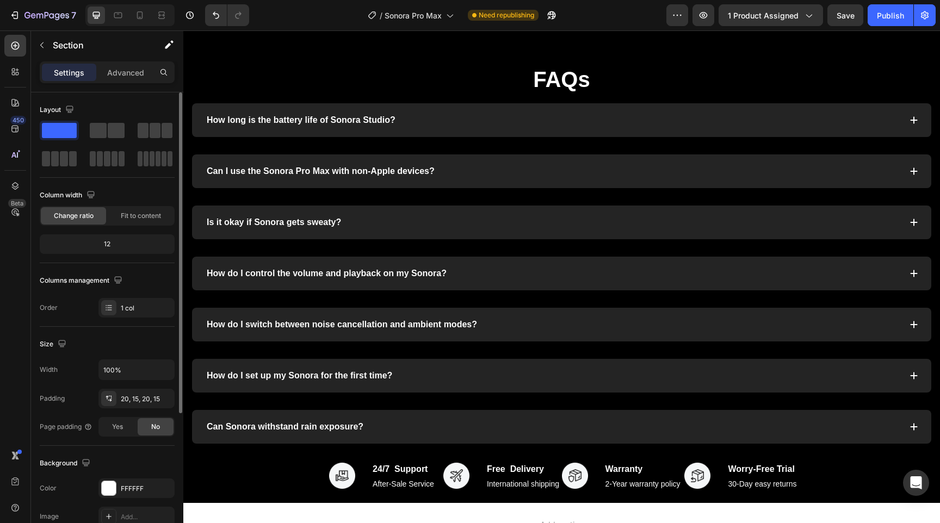
scroll to position [3145, 0]
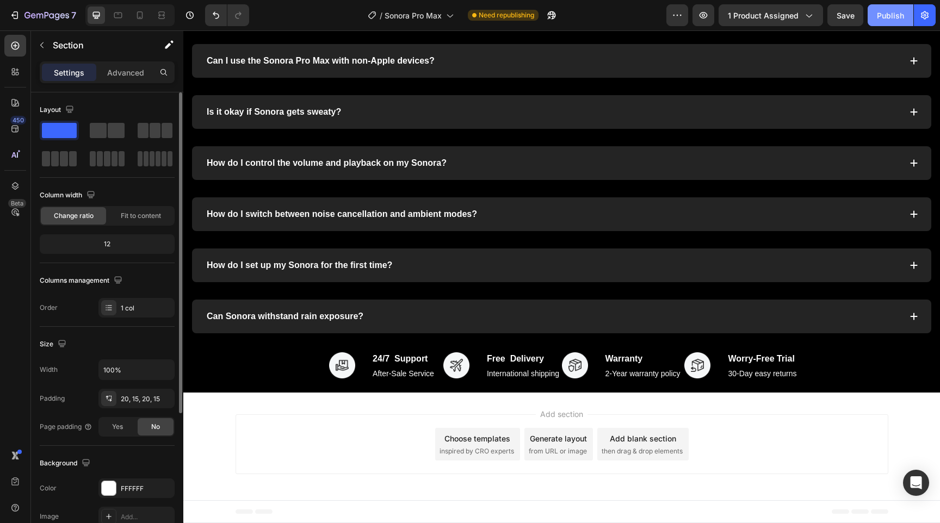
click at [882, 9] on button "Publish" at bounding box center [891, 15] width 46 height 22
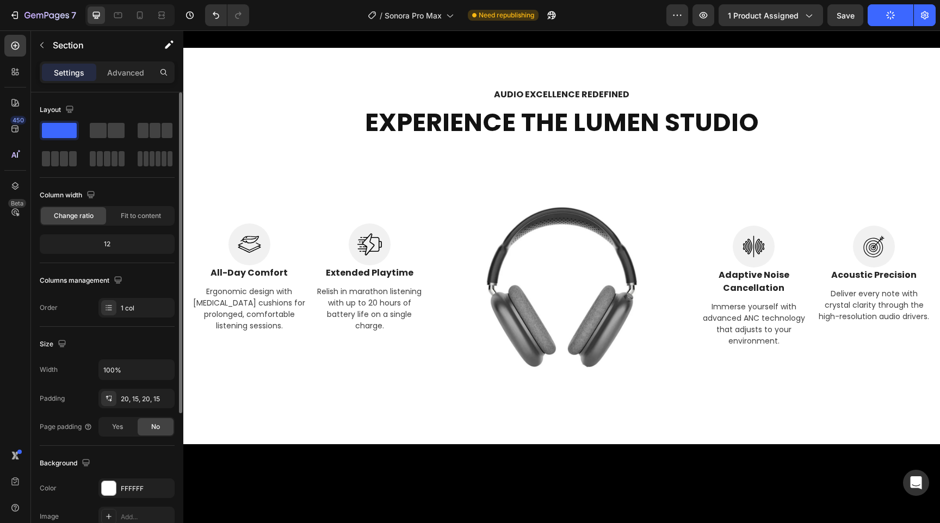
scroll to position [816, 0]
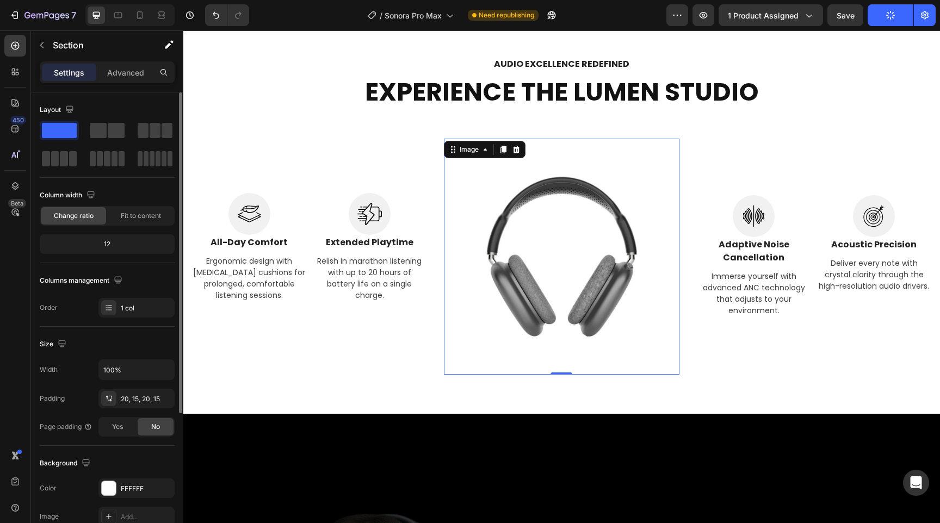
click at [581, 249] on img at bounding box center [562, 257] width 236 height 236
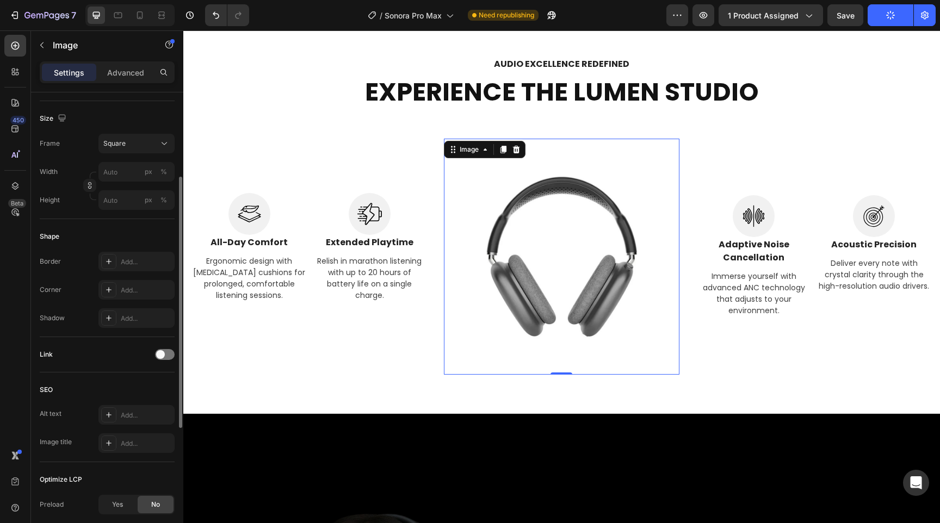
scroll to position [387, 0]
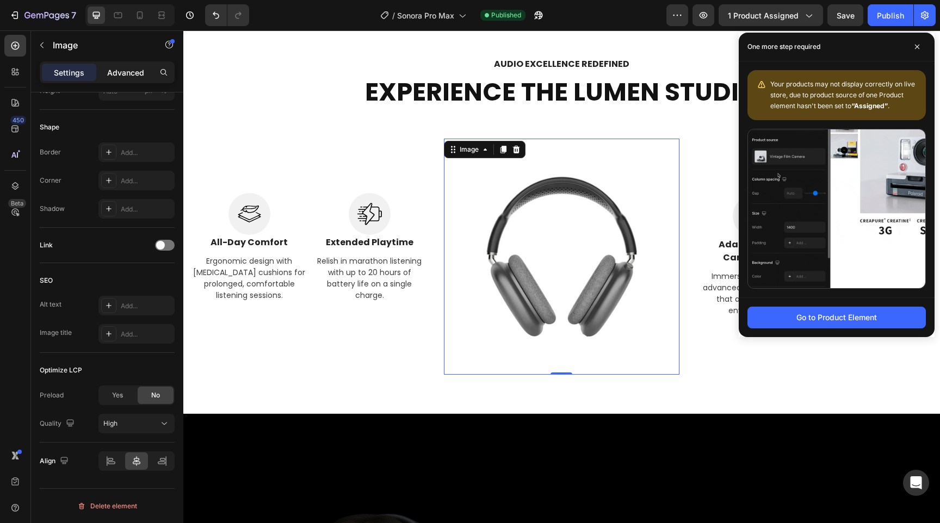
click at [127, 72] on p "Advanced" at bounding box center [125, 72] width 37 height 11
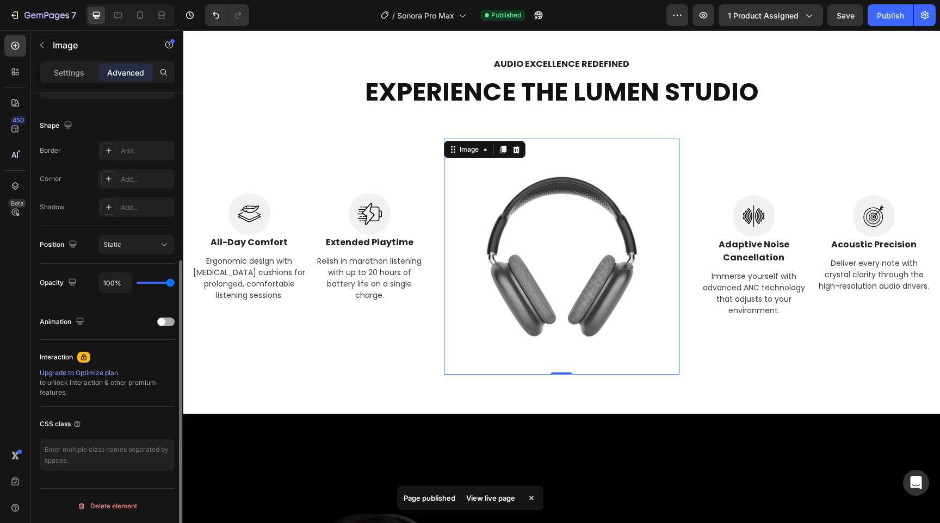
click at [174, 318] on div "Animation" at bounding box center [107, 321] width 135 height 17
click at [166, 320] on div at bounding box center [165, 322] width 17 height 9
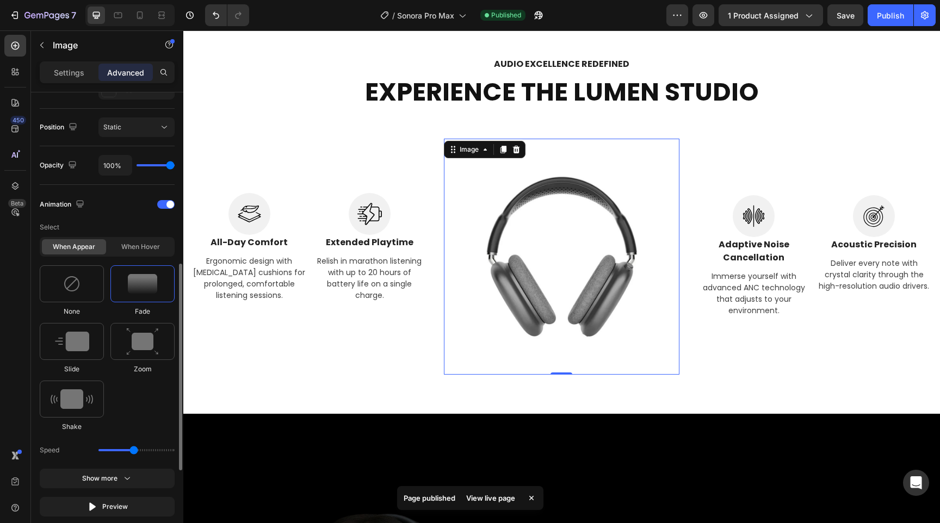
scroll to position [413, 0]
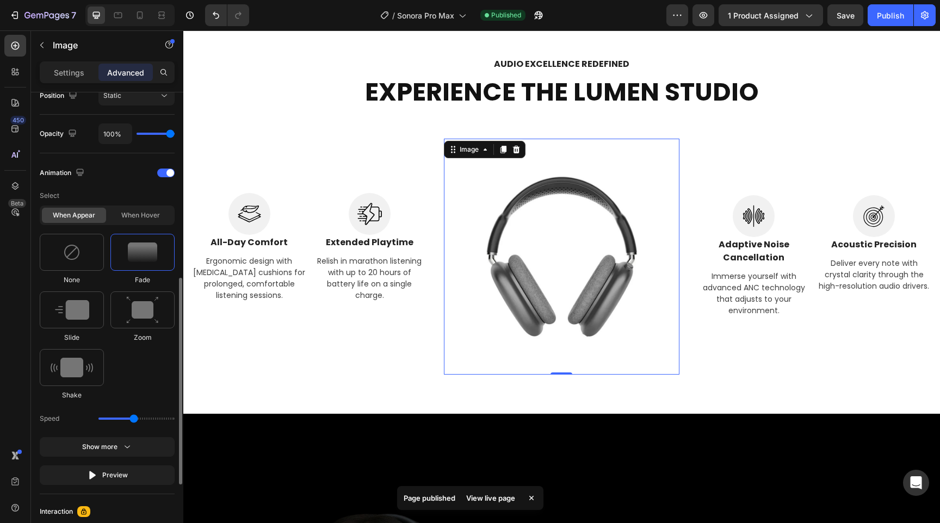
click at [151, 245] on img at bounding box center [142, 253] width 29 height 20
drag, startPoint x: 132, startPoint y: 421, endPoint x: 107, endPoint y: 418, distance: 25.2
type input "0.7"
click at [107, 418] on input "range" at bounding box center [136, 419] width 76 height 2
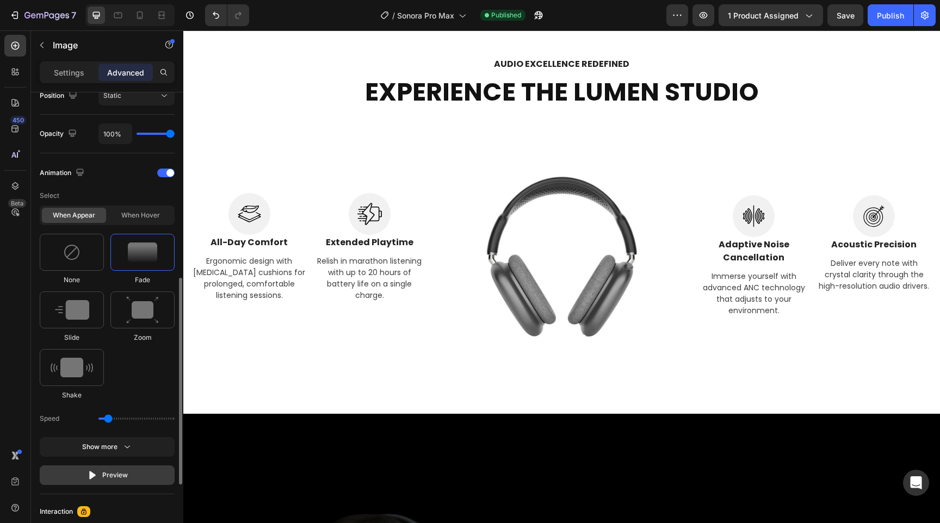
click at [130, 471] on button "Preview" at bounding box center [107, 476] width 135 height 20
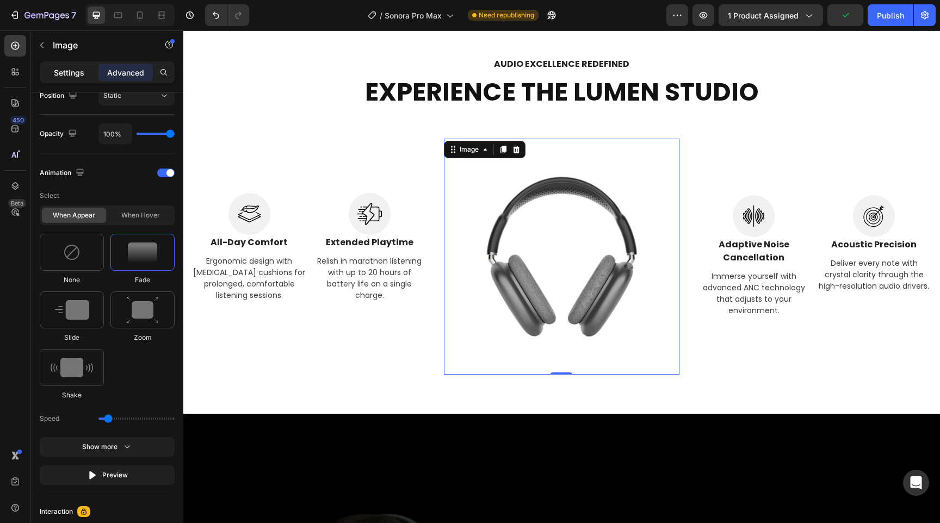
click at [78, 72] on p "Settings" at bounding box center [69, 72] width 30 height 11
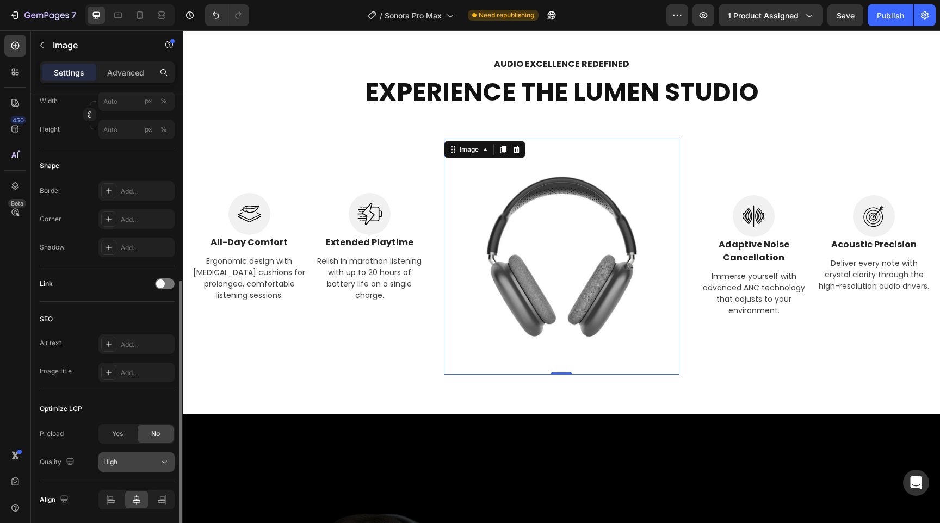
scroll to position [0, 0]
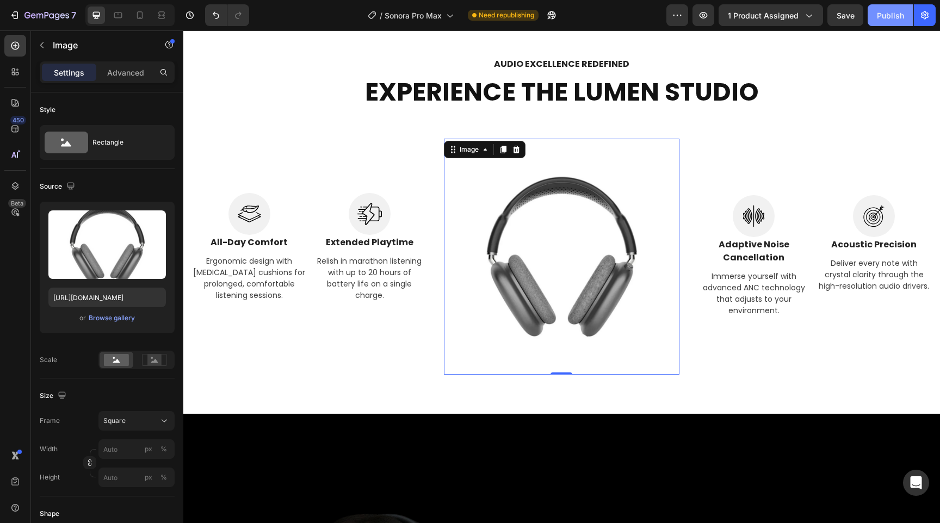
click at [875, 18] on button "Publish" at bounding box center [891, 15] width 46 height 22
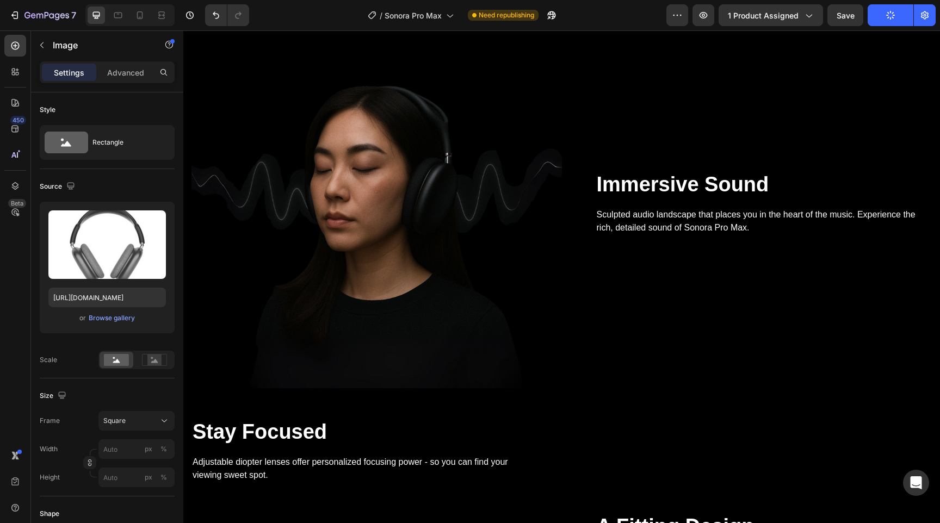
scroll to position [1254, 0]
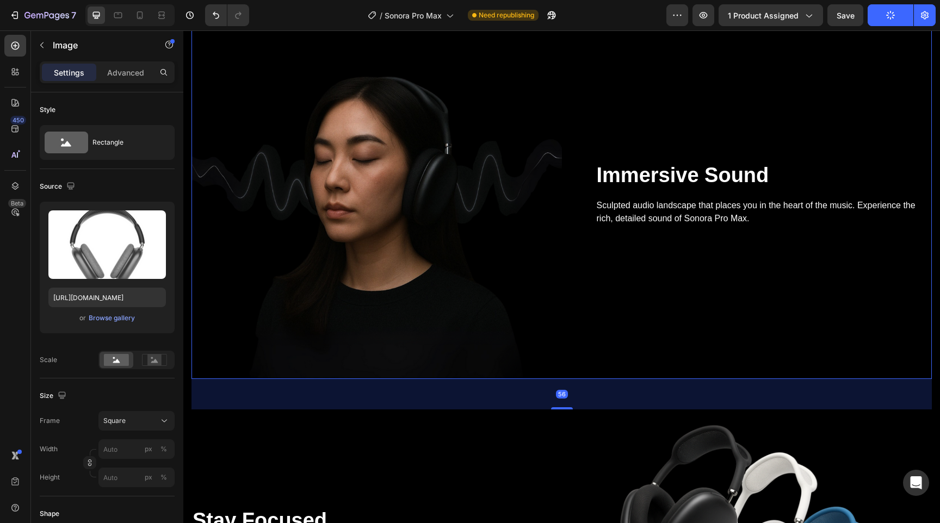
click at [822, 133] on div "Immersive Sound Heading Sculpted audio landscape that places you in the heart o…" at bounding box center [747, 194] width 370 height 370
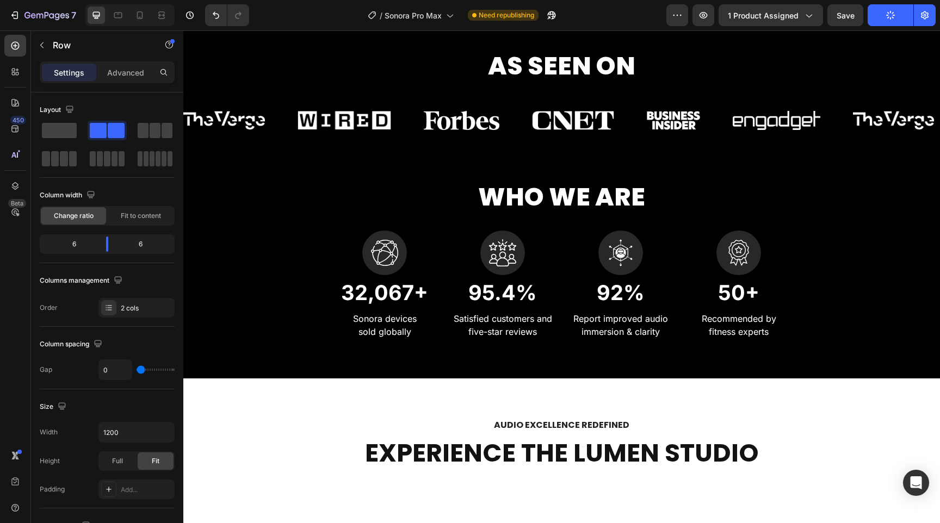
scroll to position [0, 0]
